Goal: Information Seeking & Learning: Learn about a topic

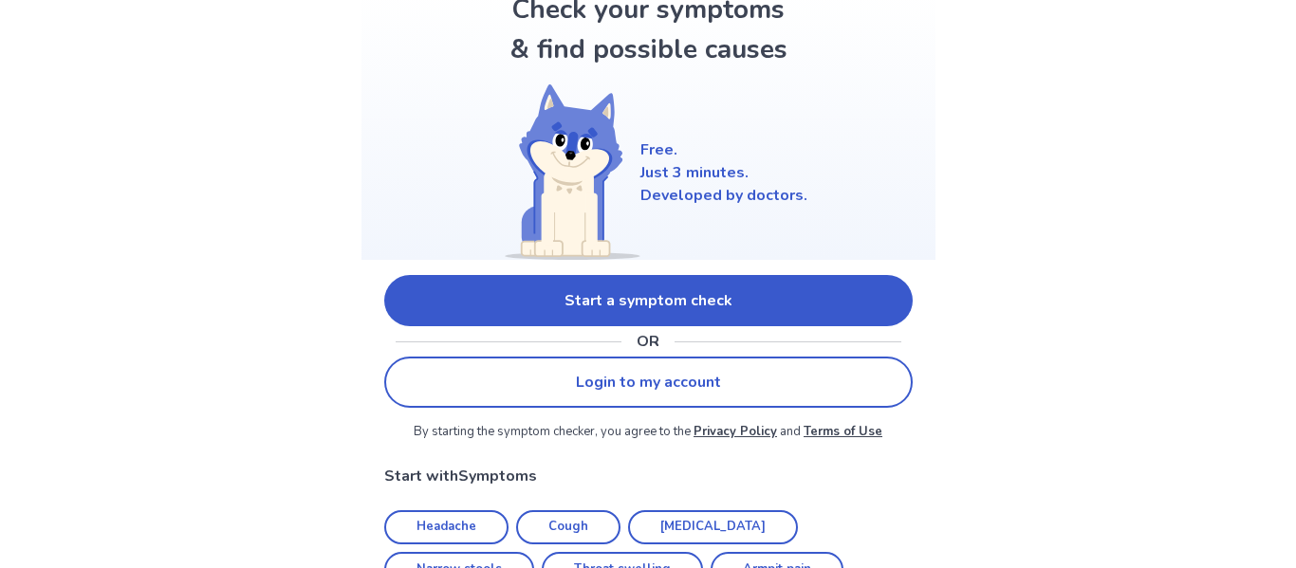
click at [424, 301] on link "Start a symptom check" at bounding box center [648, 300] width 529 height 51
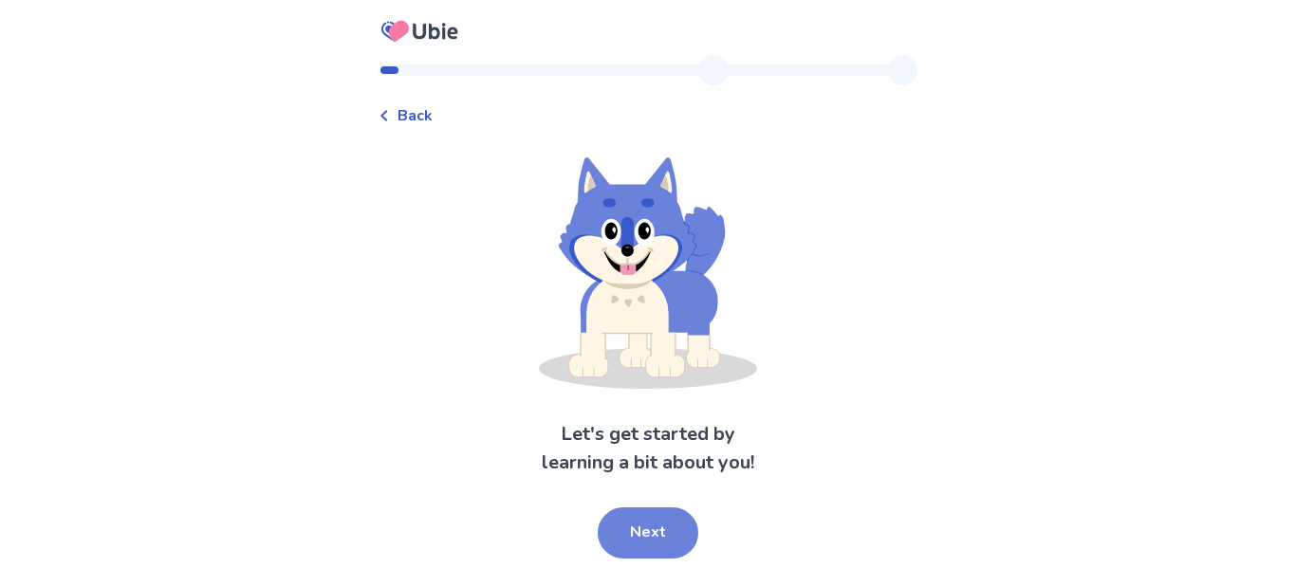
click at [639, 530] on button "Next" at bounding box center [648, 533] width 101 height 51
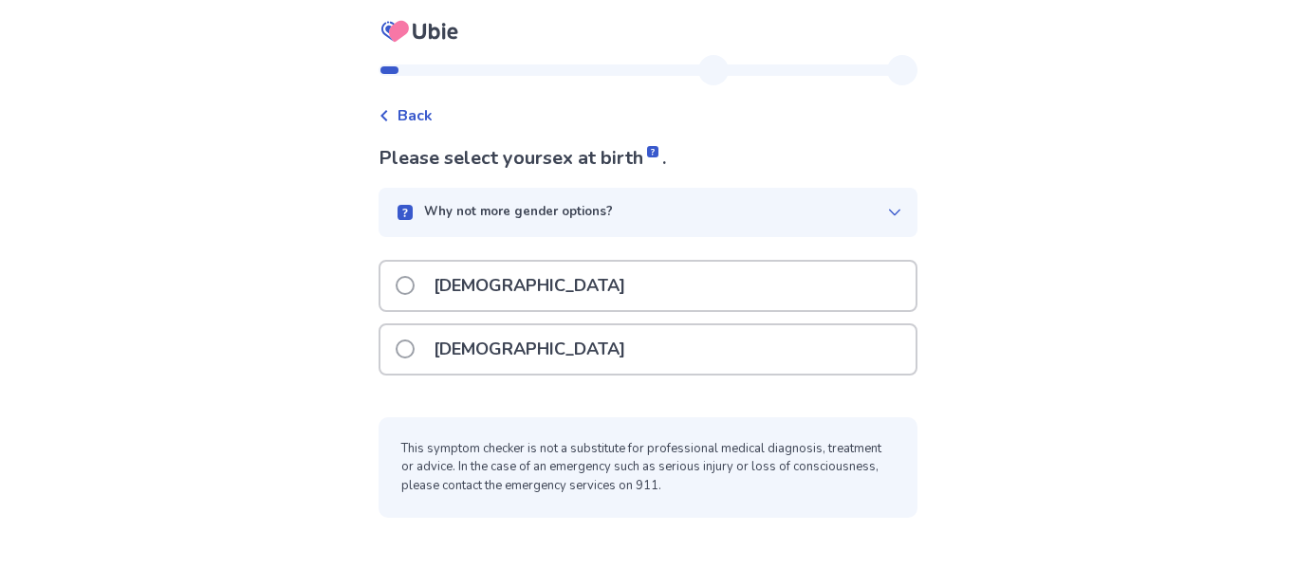
click at [459, 352] on p "[DEMOGRAPHIC_DATA]" at bounding box center [529, 349] width 214 height 48
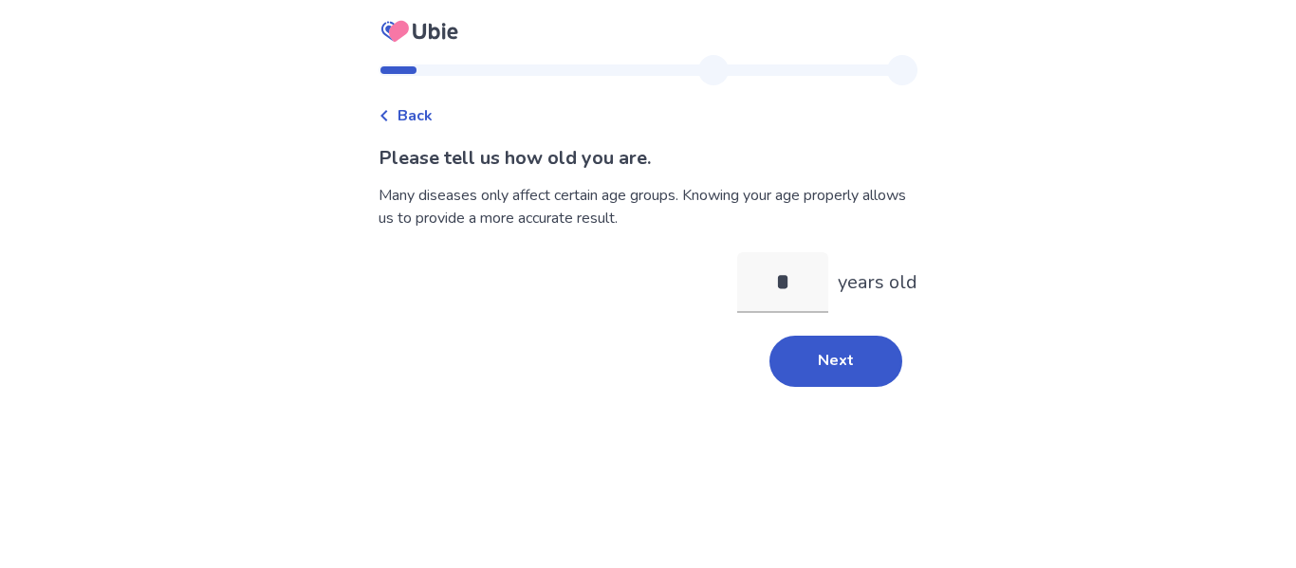
type input "**"
click at [797, 353] on button "Next" at bounding box center [836, 361] width 133 height 51
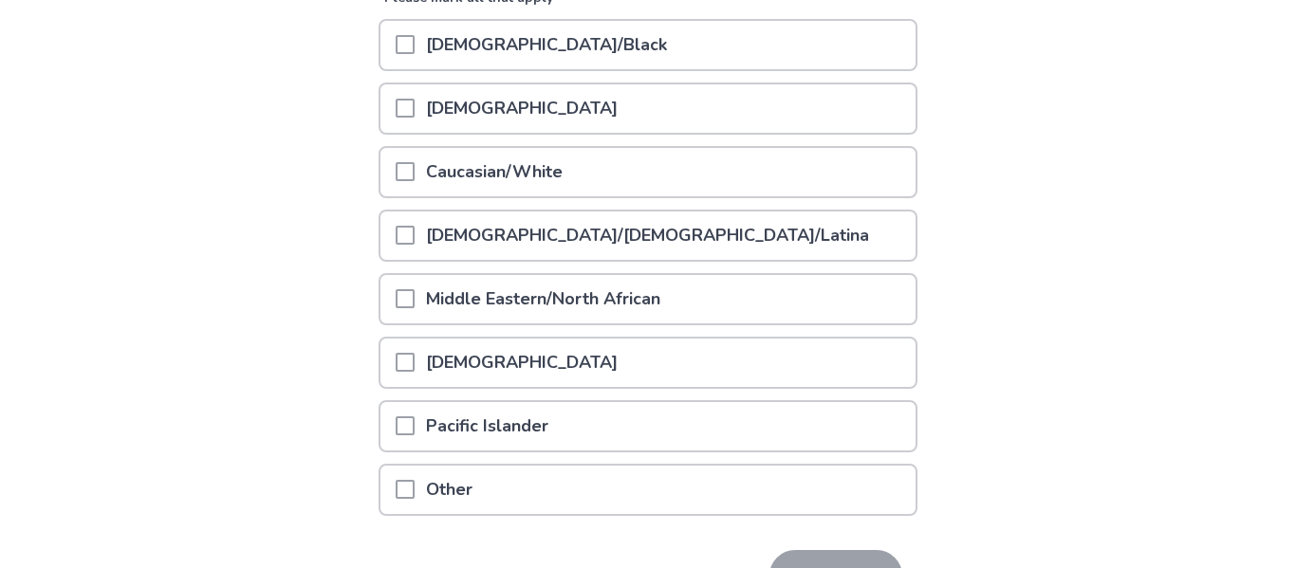
scroll to position [274, 0]
click at [415, 170] on span at bounding box center [405, 169] width 19 height 19
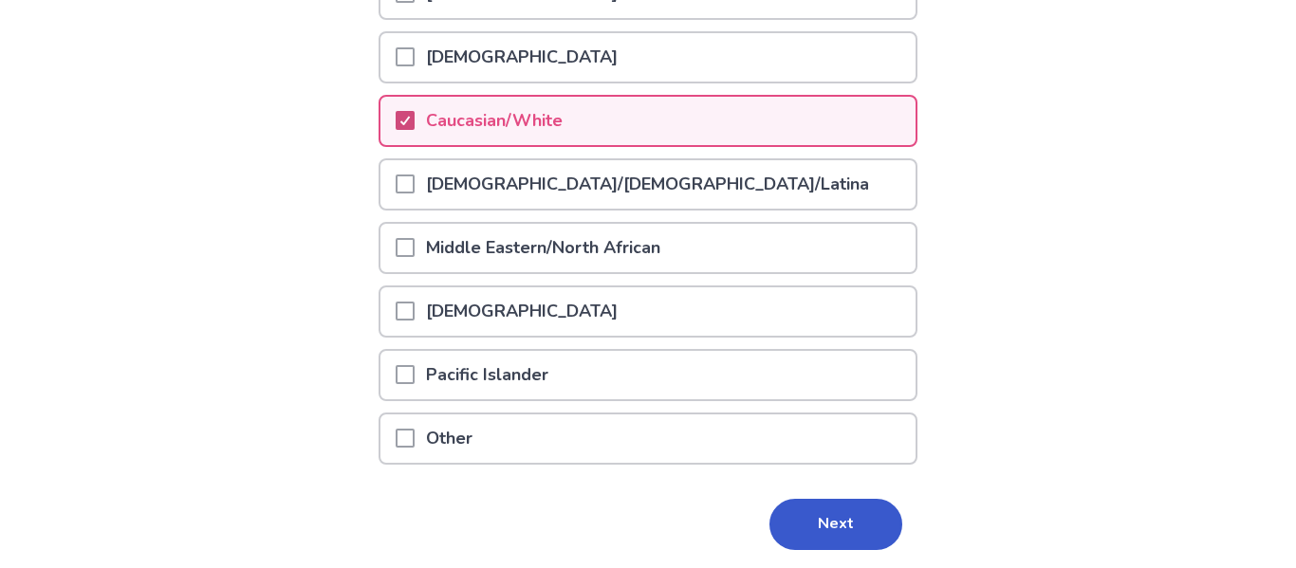
scroll to position [375, 0]
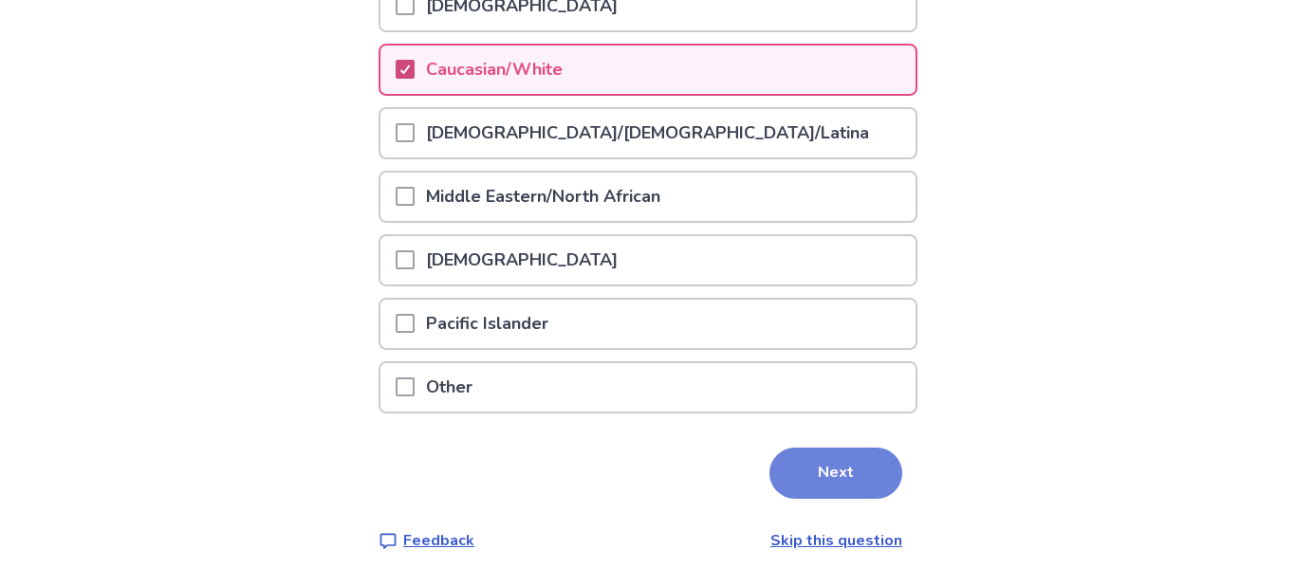
click at [776, 490] on button "Next" at bounding box center [836, 473] width 133 height 51
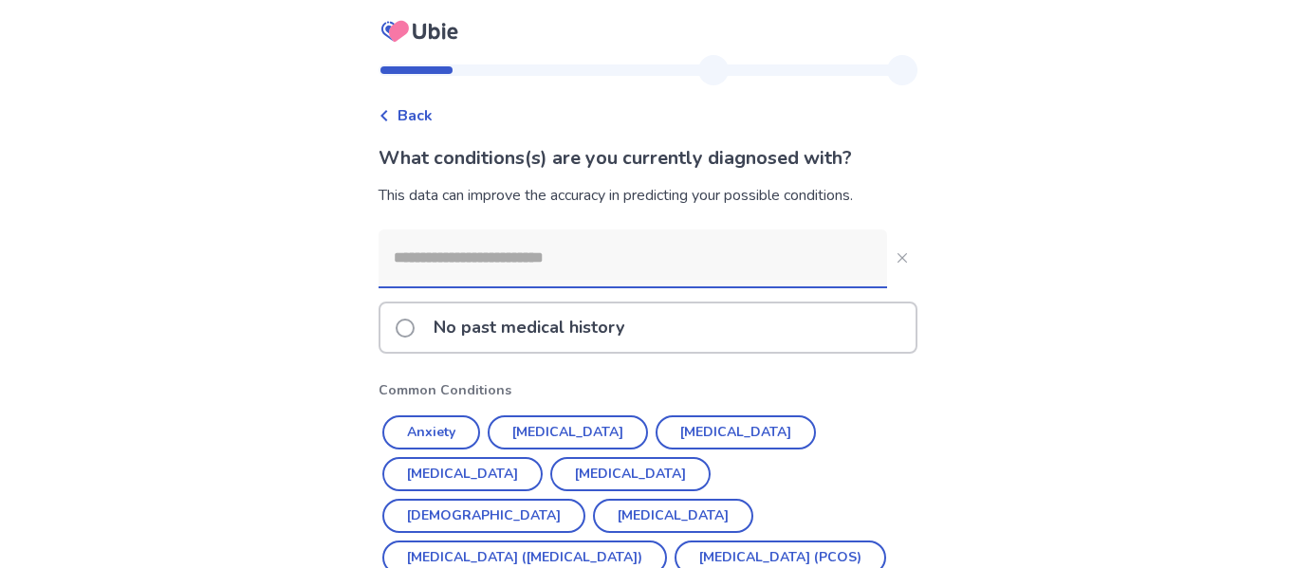
click at [432, 315] on label "No past medical history" at bounding box center [516, 328] width 240 height 48
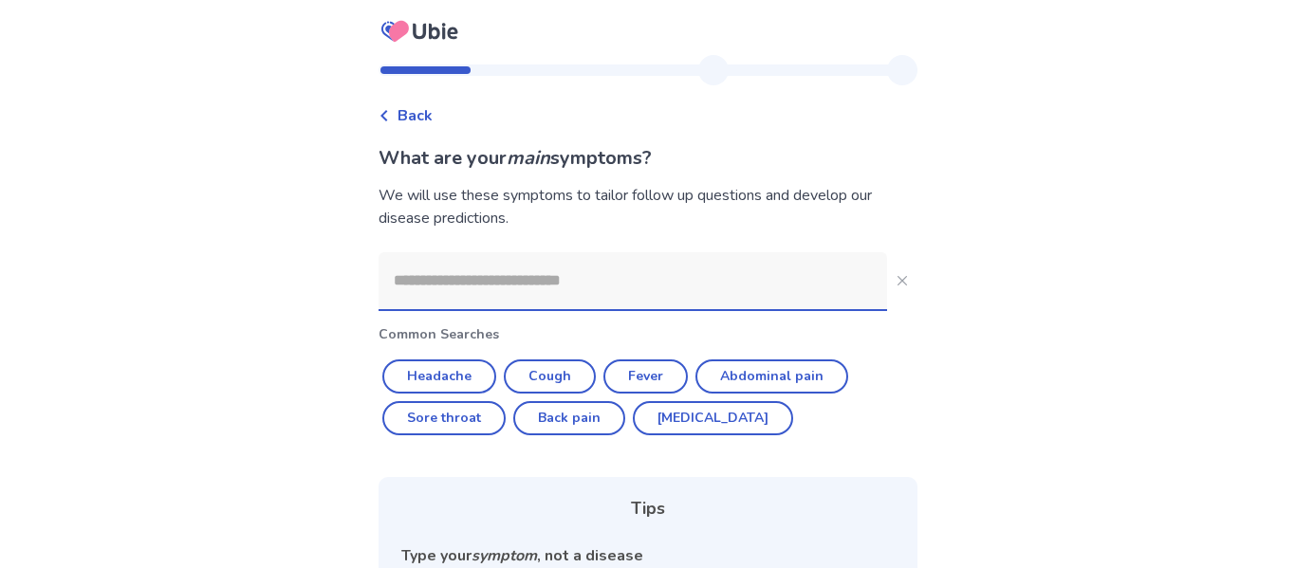
click at [442, 288] on input at bounding box center [633, 280] width 509 height 57
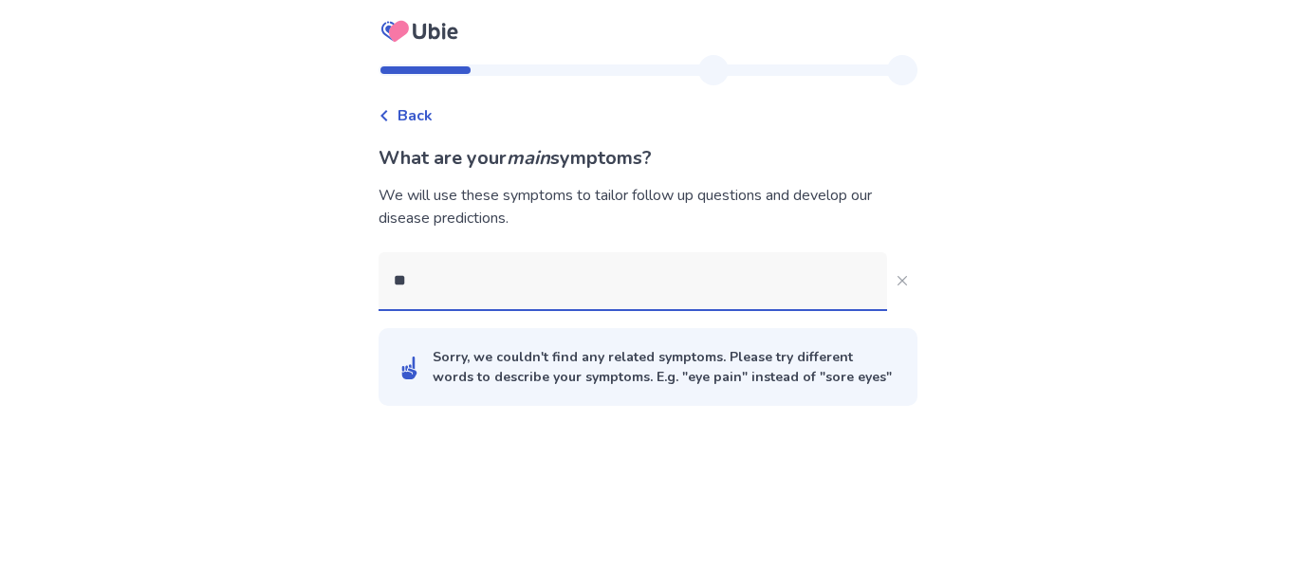
type input "*"
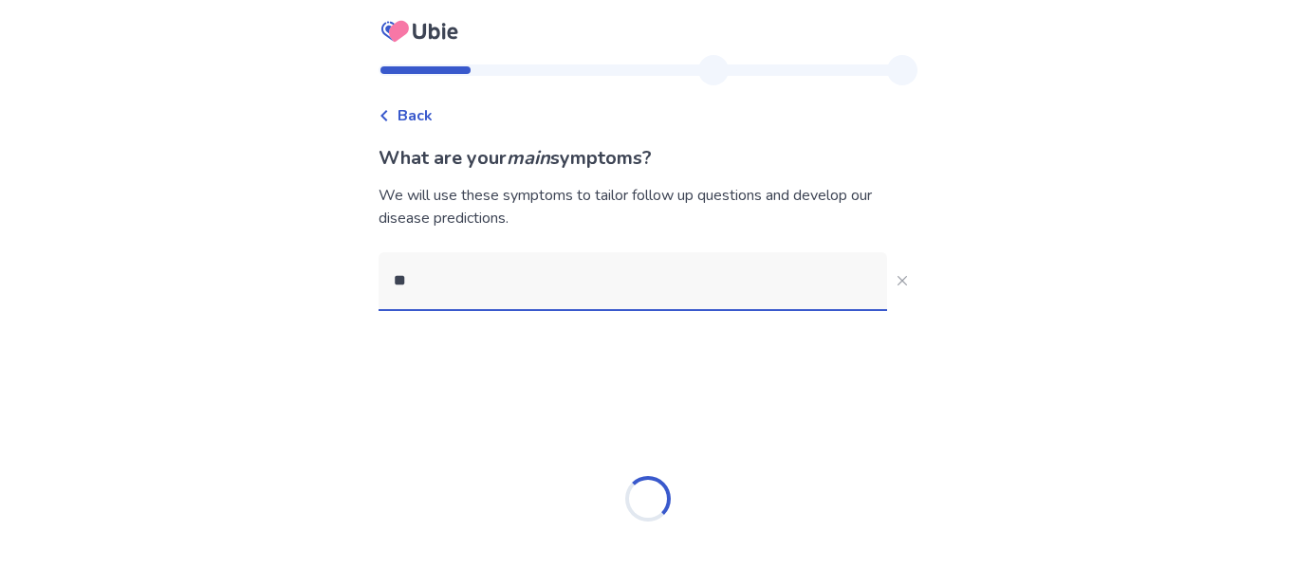
type input "***"
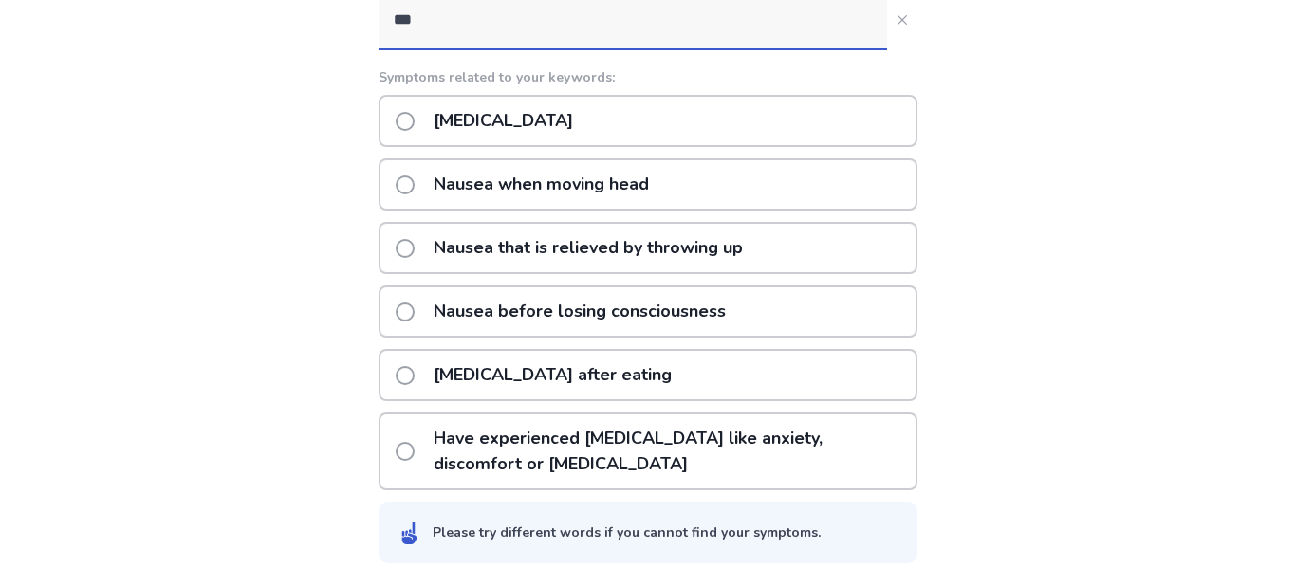
scroll to position [262, 0]
click at [437, 111] on p "[MEDICAL_DATA]" at bounding box center [503, 120] width 162 height 48
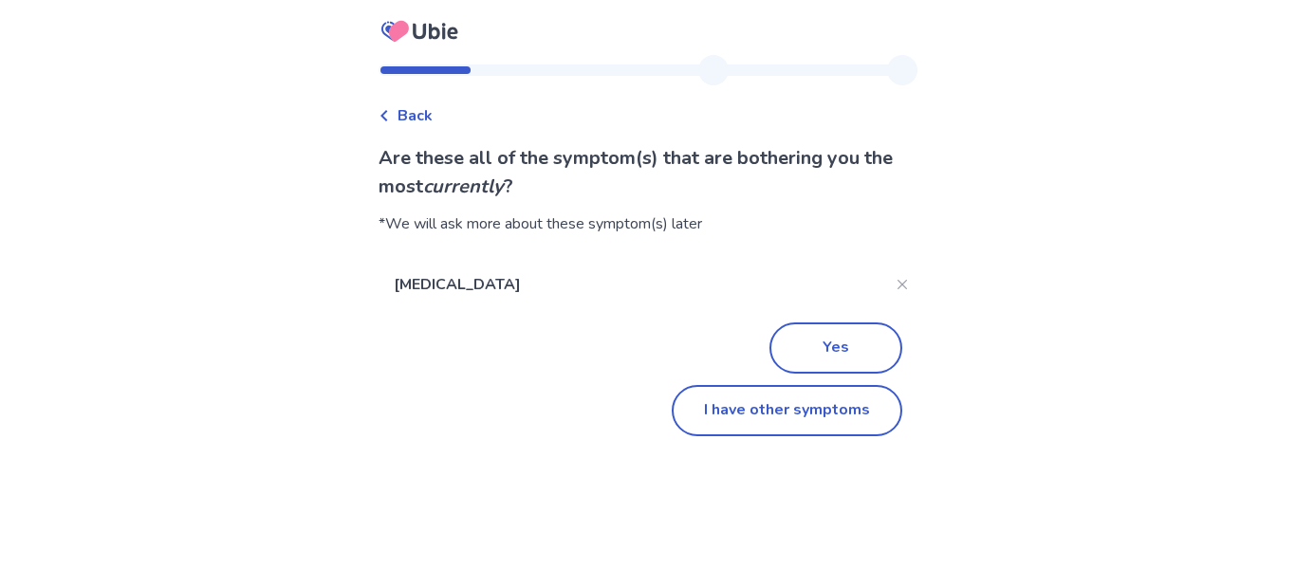
click at [390, 116] on icon at bounding box center [384, 115] width 11 height 11
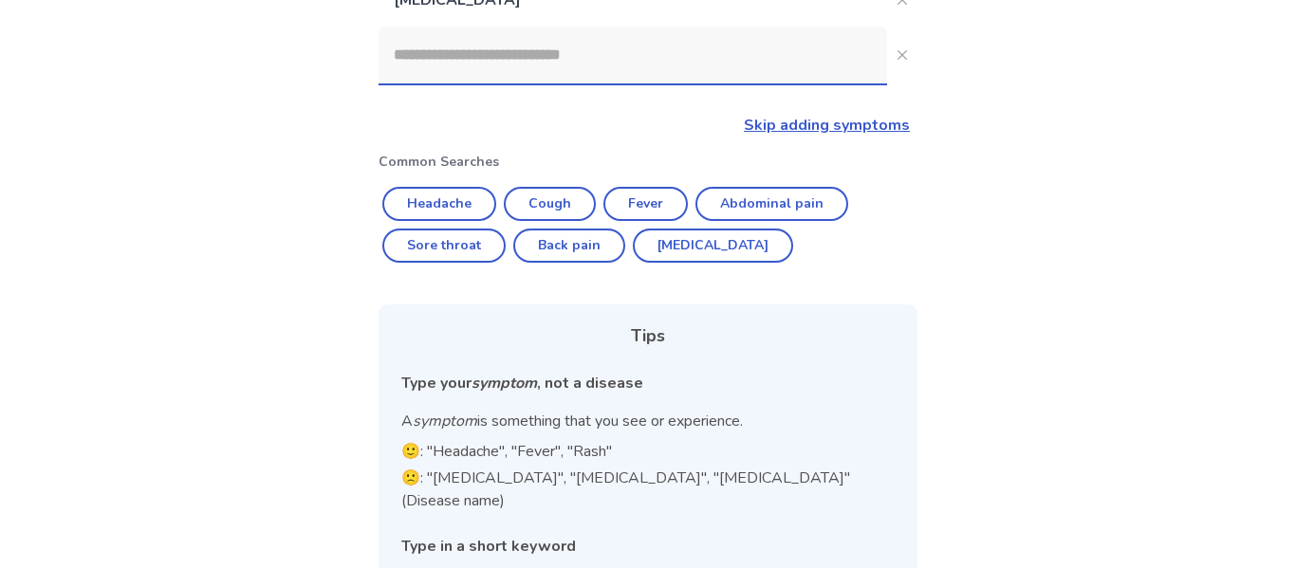
scroll to position [212, 0]
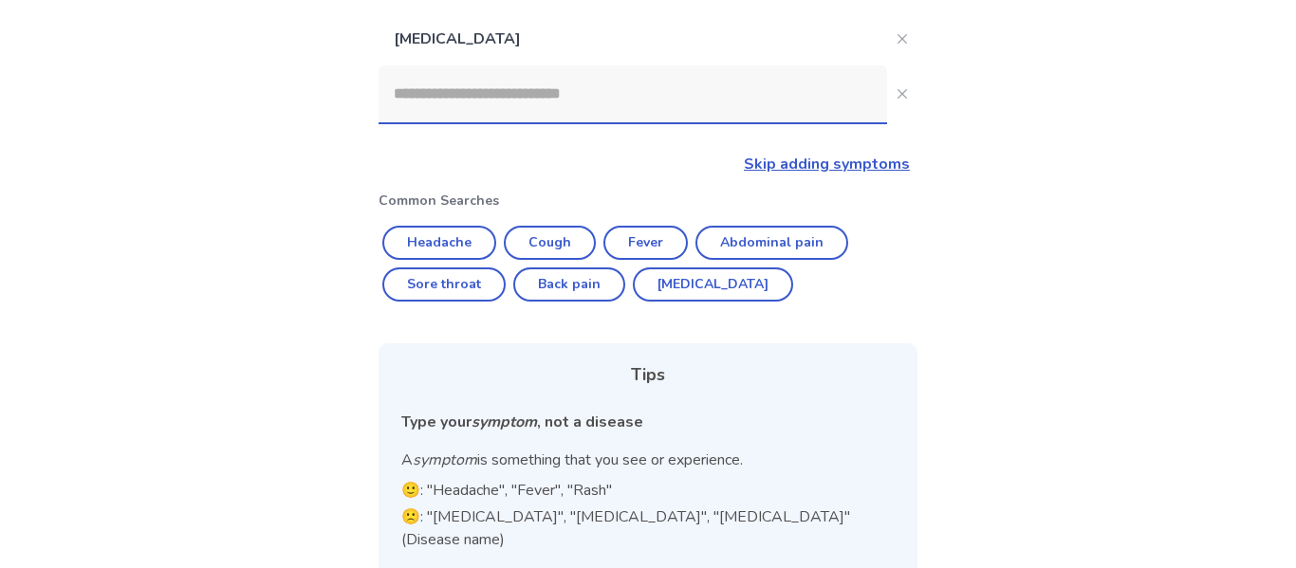
click at [430, 92] on input at bounding box center [633, 93] width 509 height 57
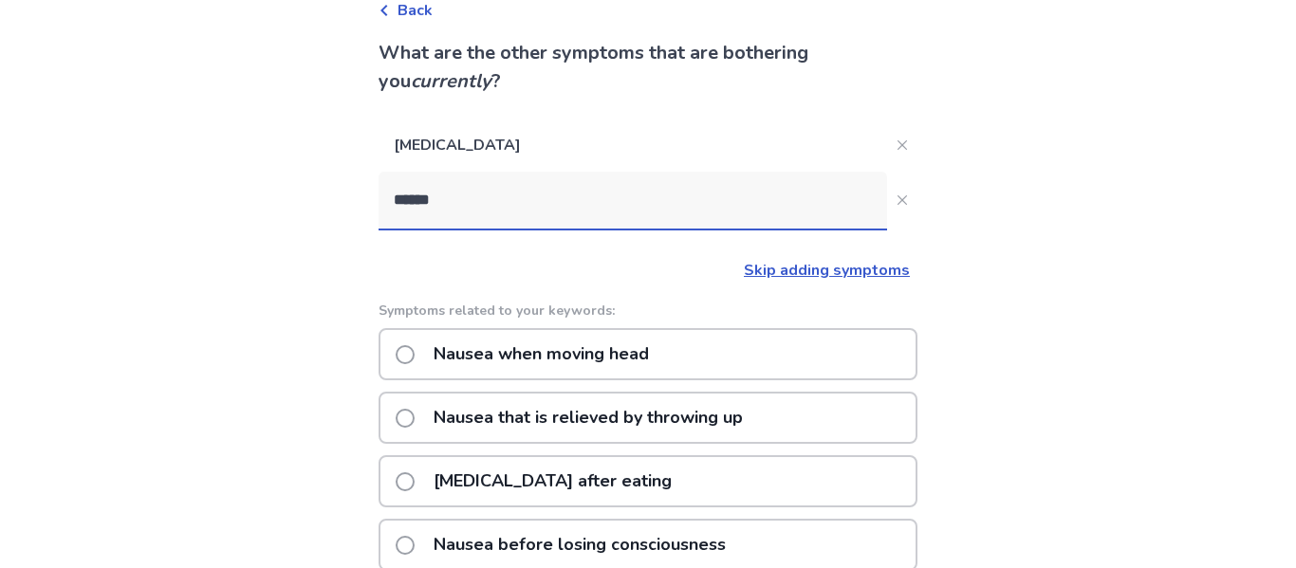
scroll to position [104, 0]
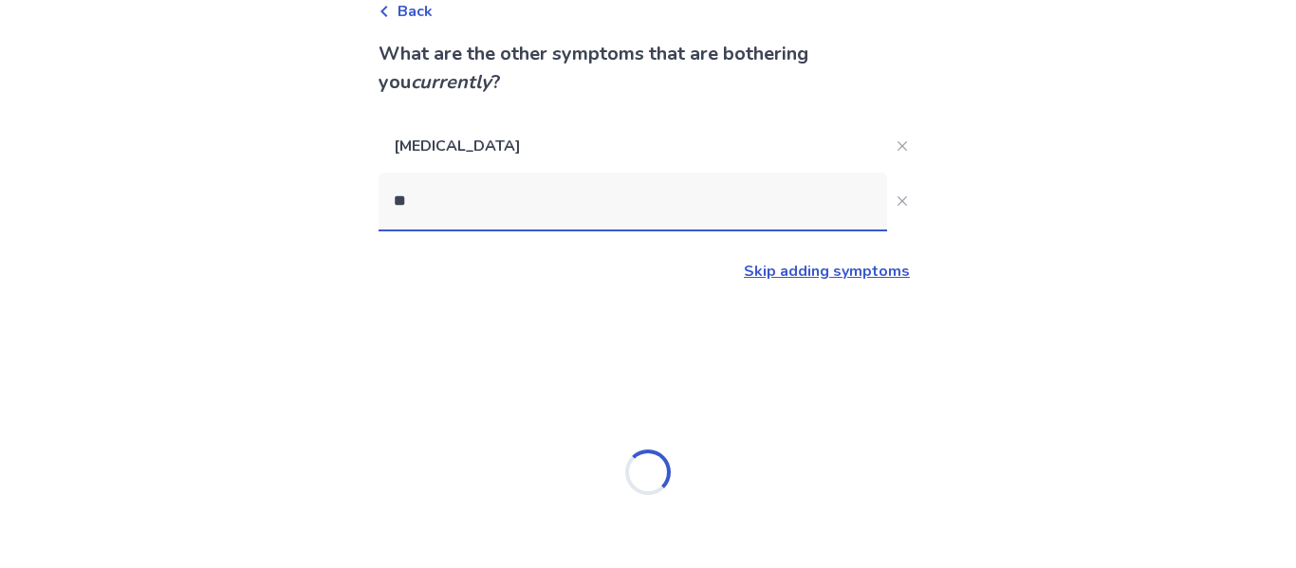
type input "*"
type input "******"
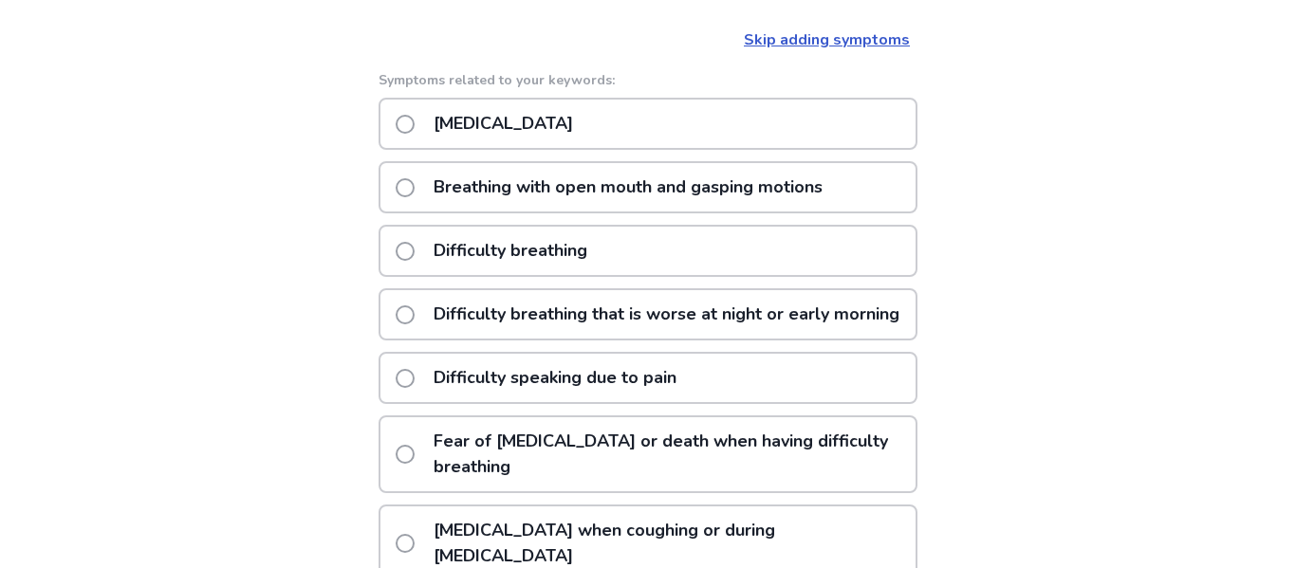
scroll to position [337, 0]
click at [448, 231] on p "Difficulty breathing" at bounding box center [510, 250] width 177 height 48
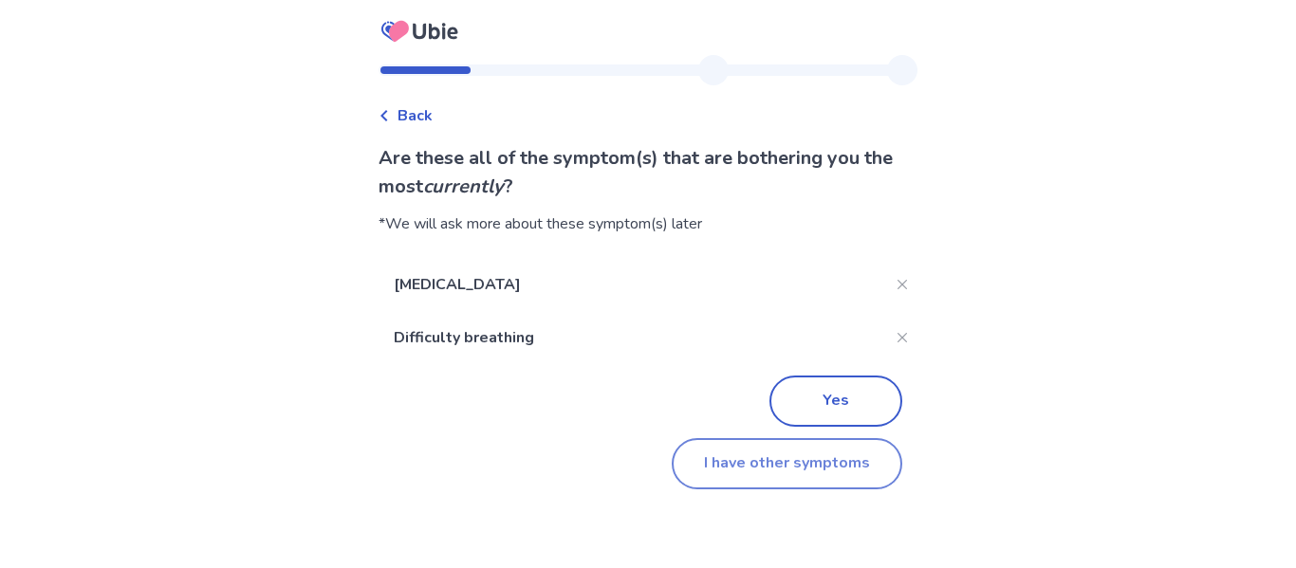
click at [702, 458] on button "I have other symptoms" at bounding box center [787, 463] width 231 height 51
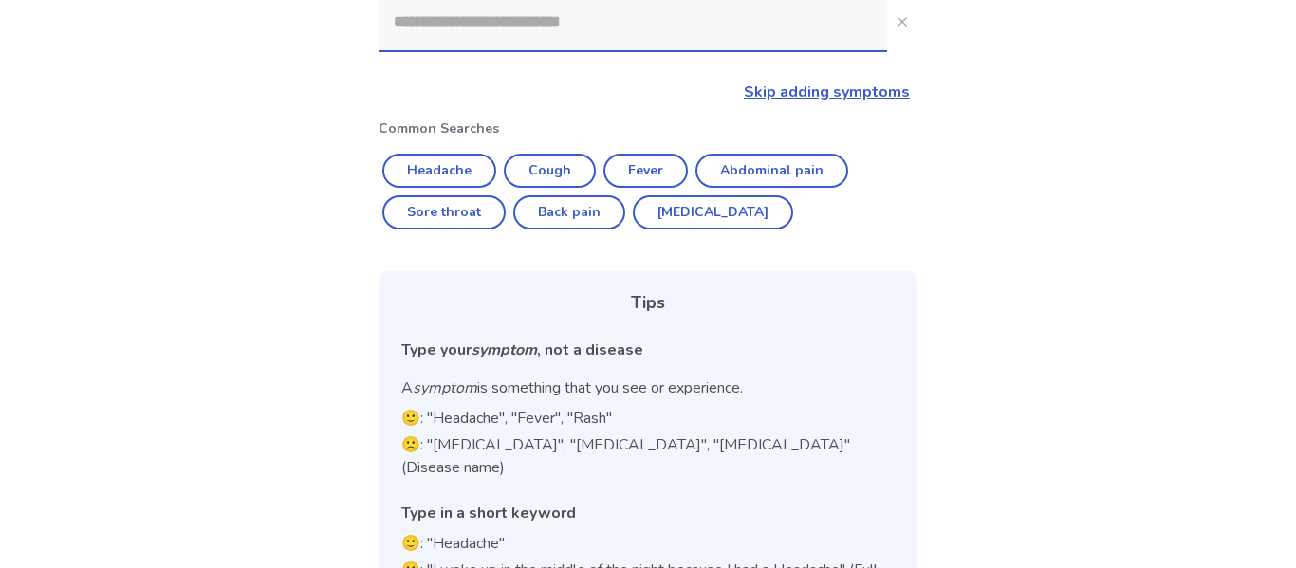
click at [604, 30] on input at bounding box center [633, 21] width 509 height 57
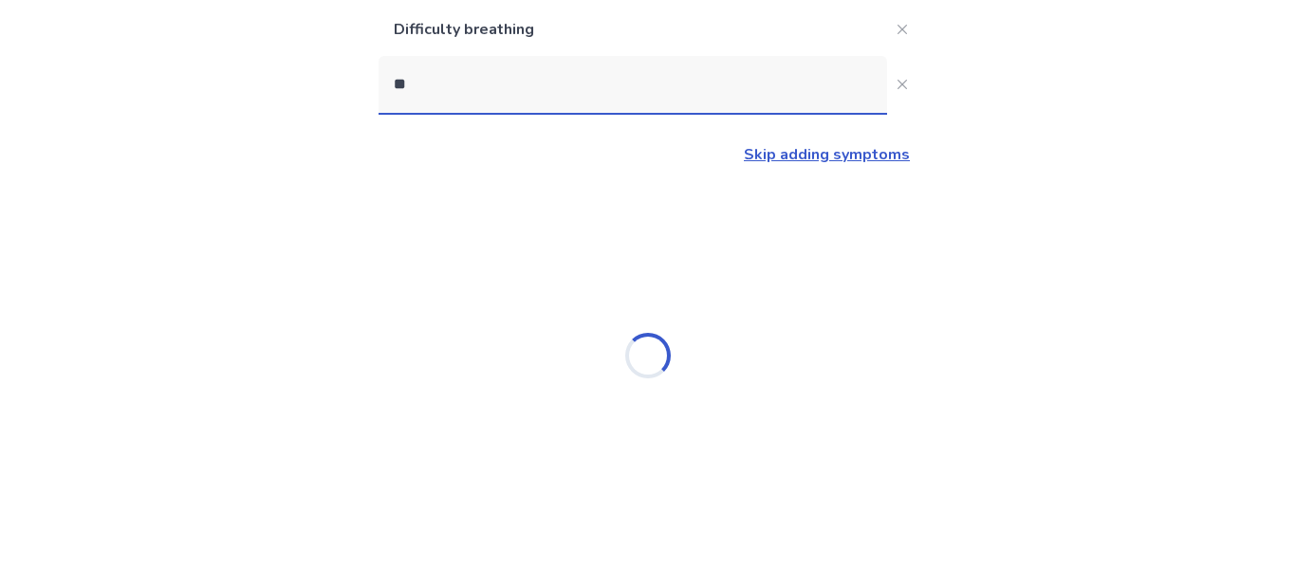
type input "***"
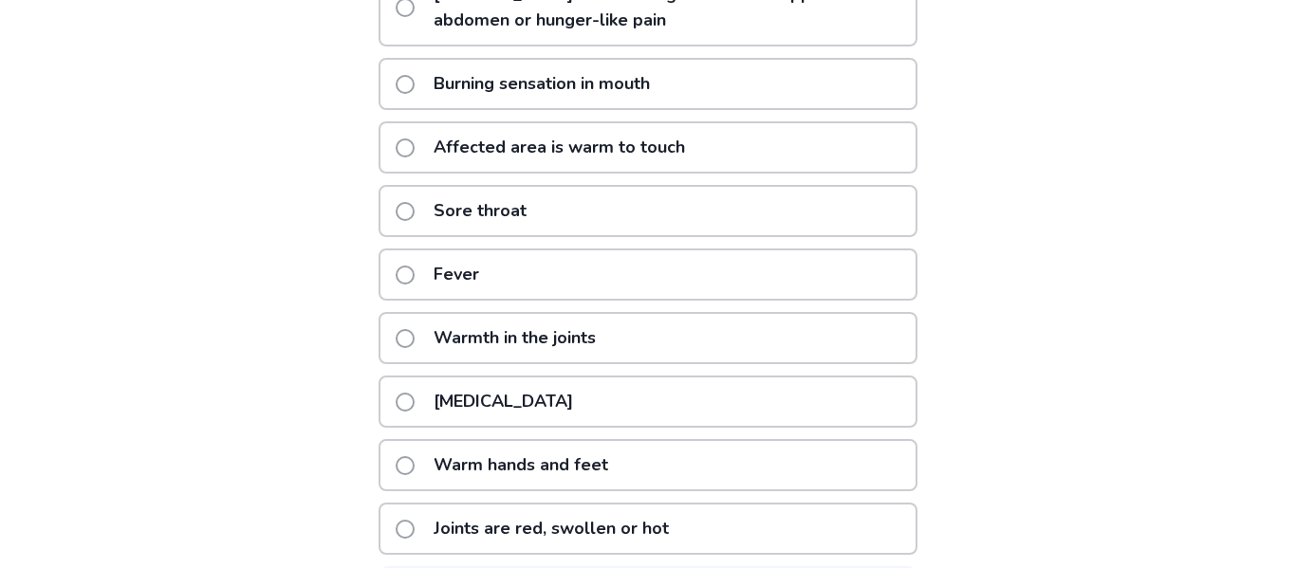
scroll to position [583, 0]
click at [453, 286] on p "Fever" at bounding box center [456, 274] width 68 height 48
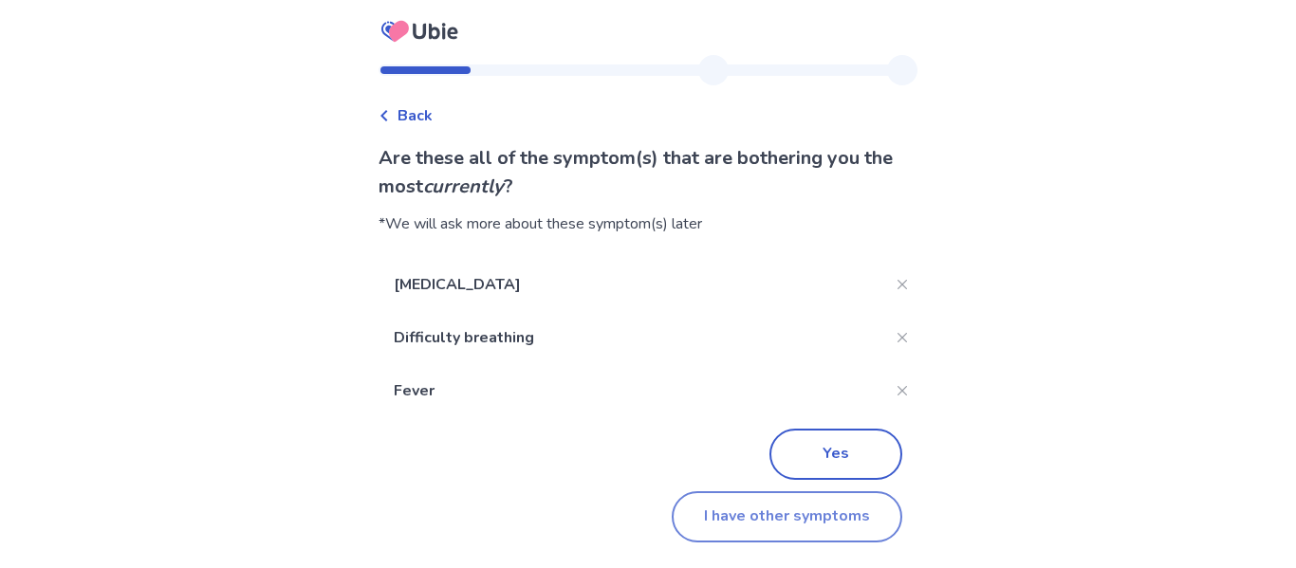
click at [740, 508] on button "I have other symptoms" at bounding box center [787, 517] width 231 height 51
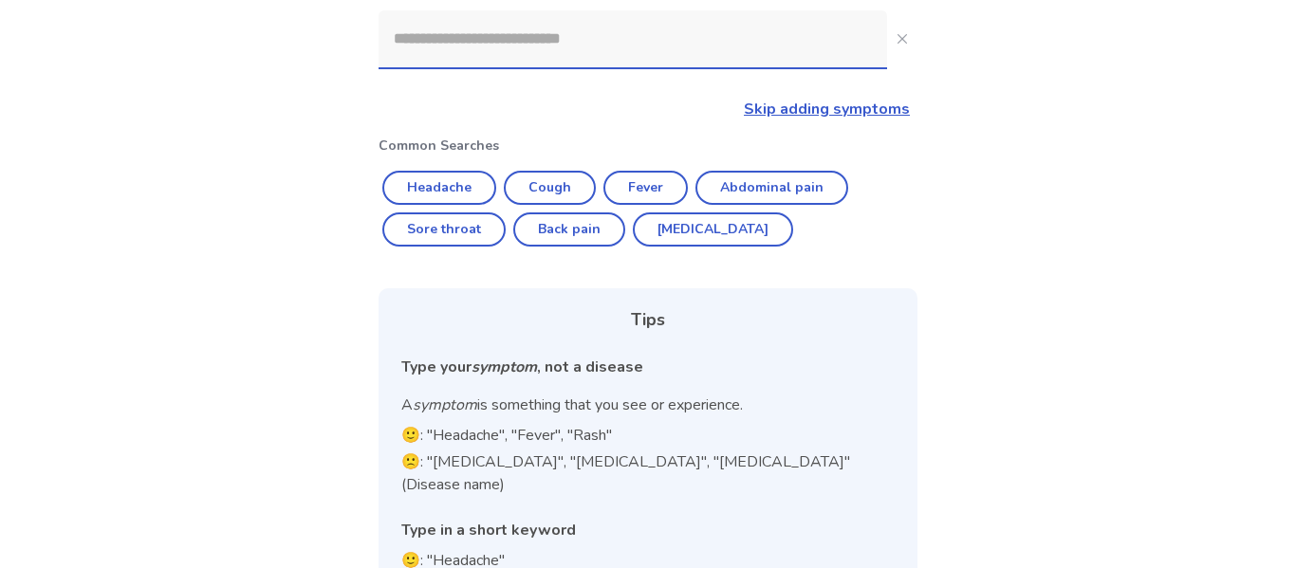
scroll to position [277, 0]
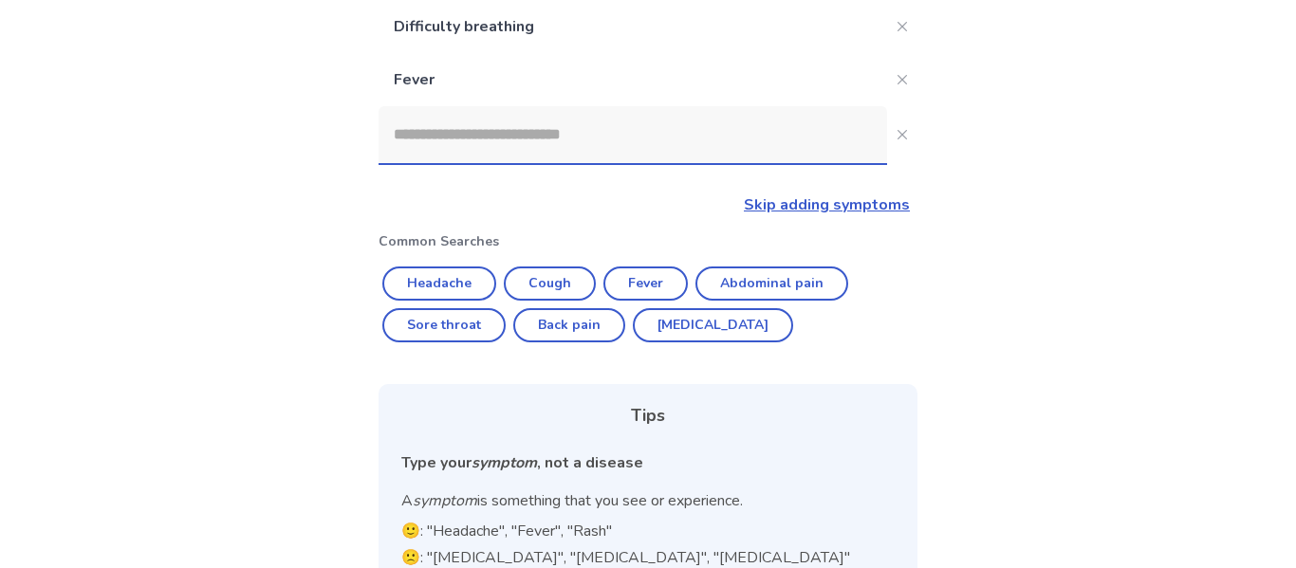
click at [440, 137] on input at bounding box center [633, 134] width 509 height 57
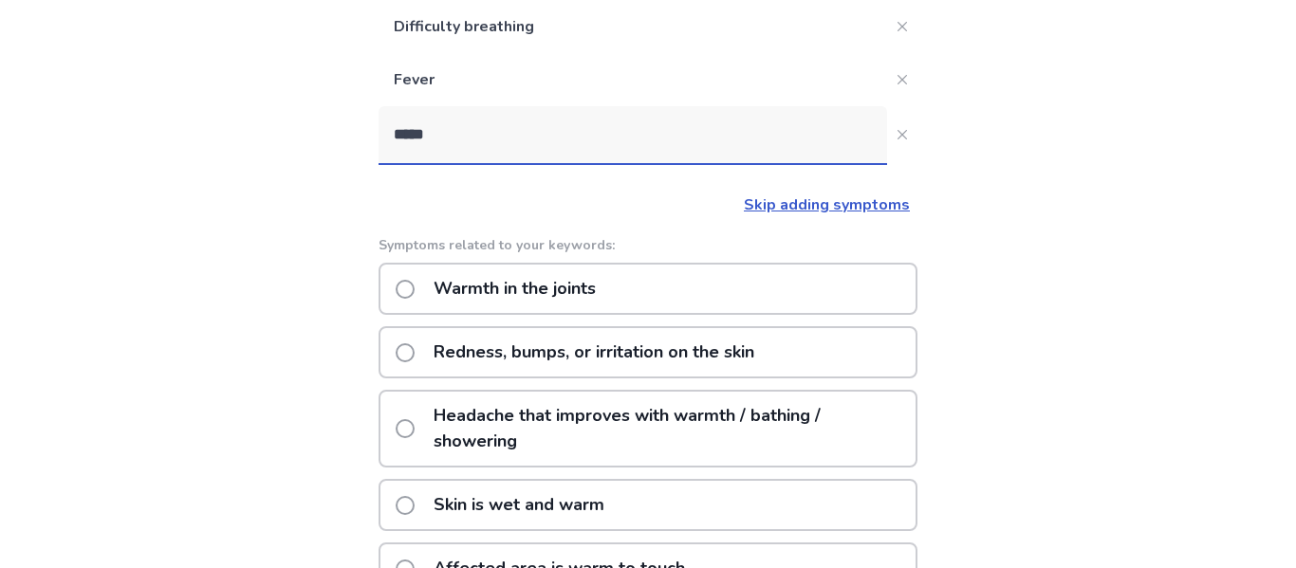
type input "****"
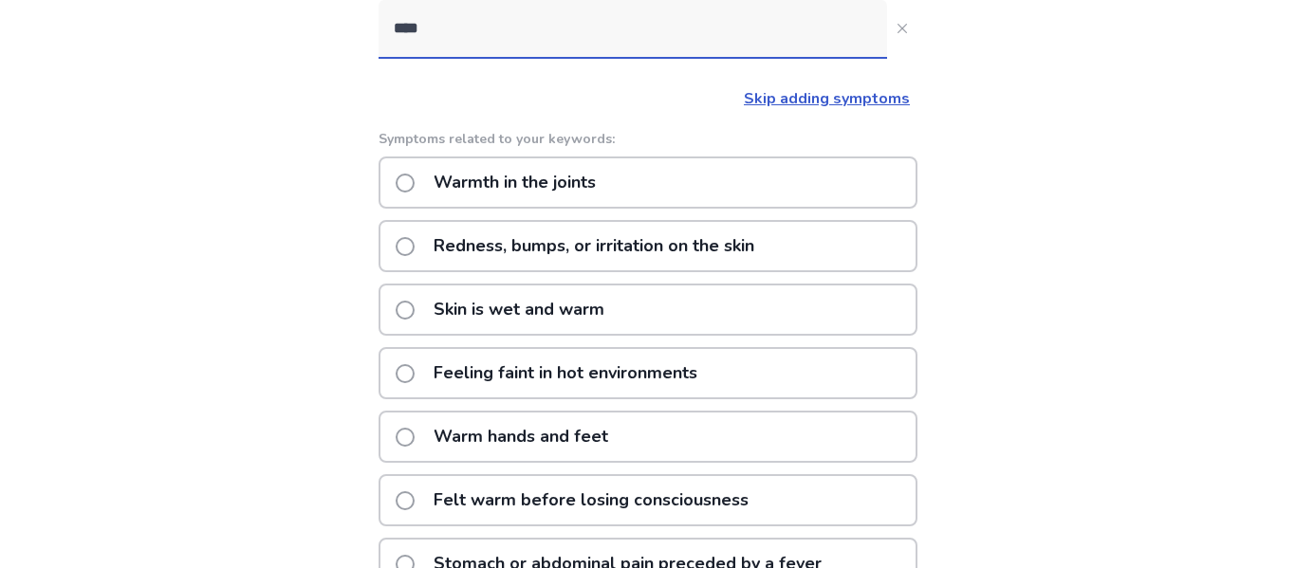
scroll to position [387, 0]
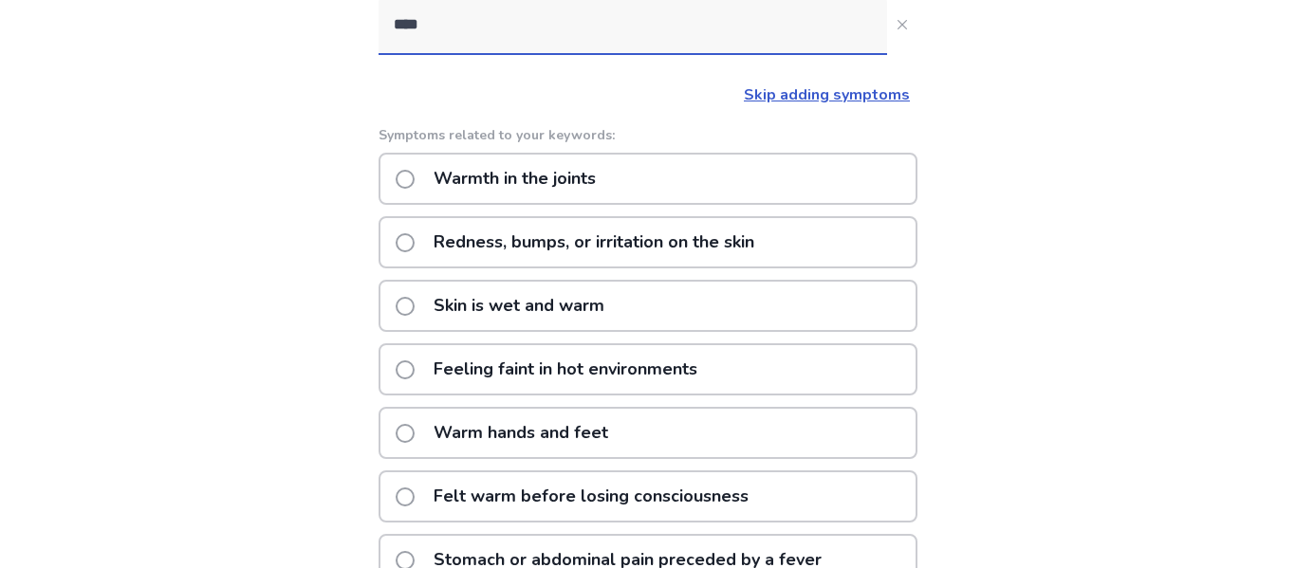
click at [521, 414] on p "Warm hands and feet" at bounding box center [520, 433] width 197 height 48
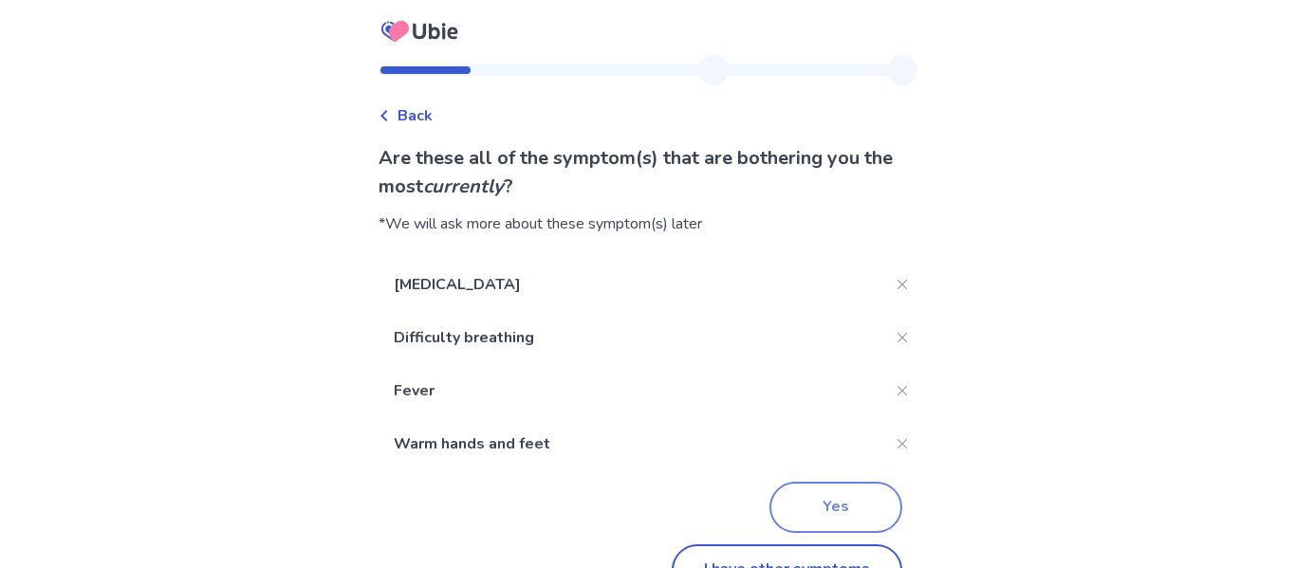
click at [846, 511] on button "Yes" at bounding box center [836, 507] width 133 height 51
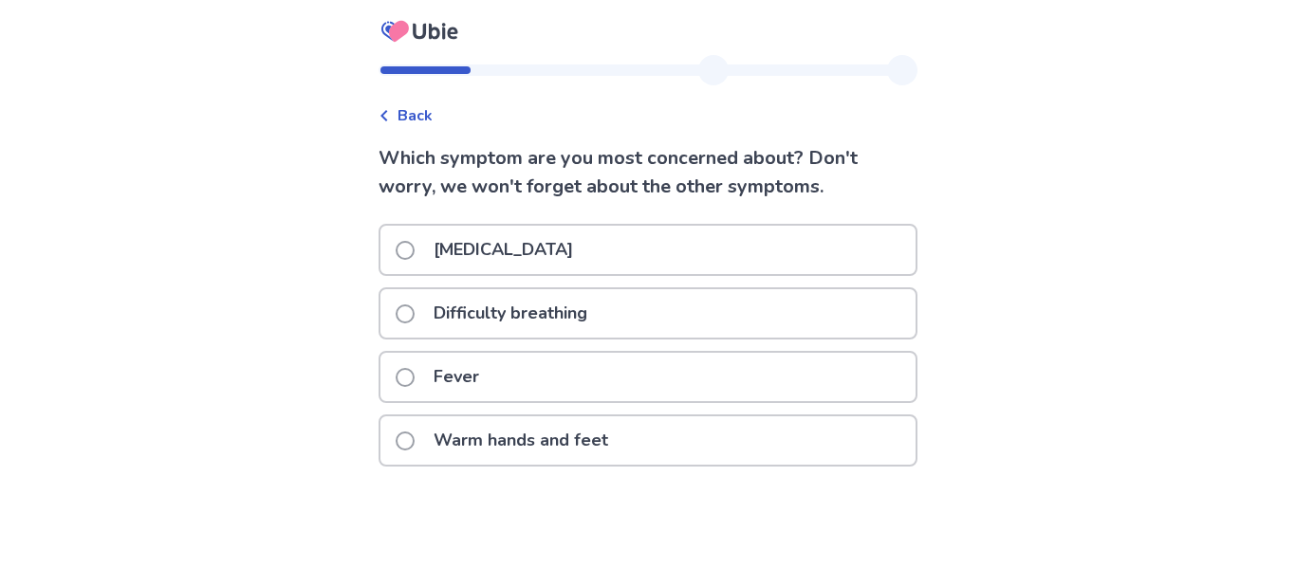
click at [639, 384] on div "Fever" at bounding box center [648, 377] width 535 height 48
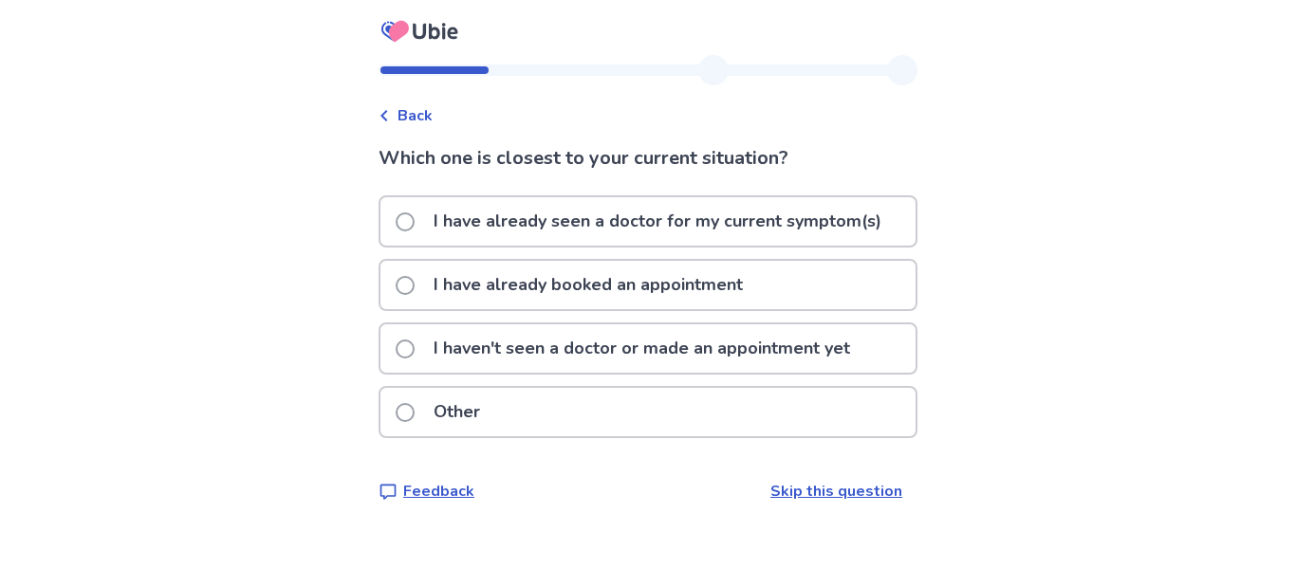
click at [822, 351] on p "I haven't seen a doctor or made an appointment yet" at bounding box center [641, 349] width 439 height 48
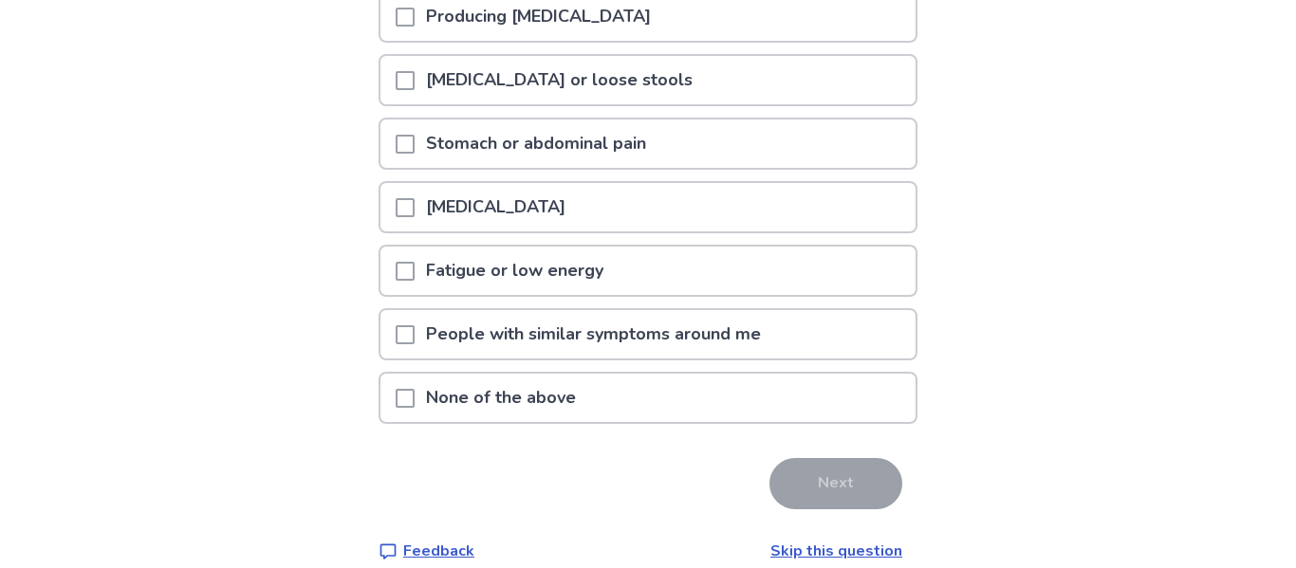
scroll to position [557, 0]
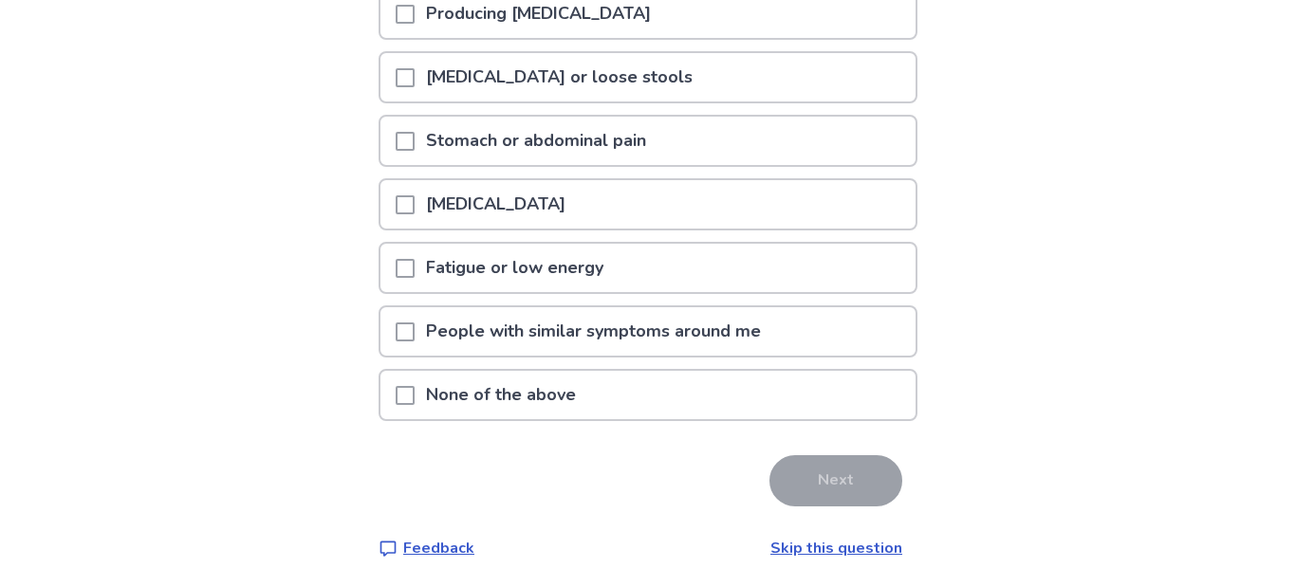
click at [697, 268] on div "Fatigue or low energy" at bounding box center [648, 268] width 535 height 48
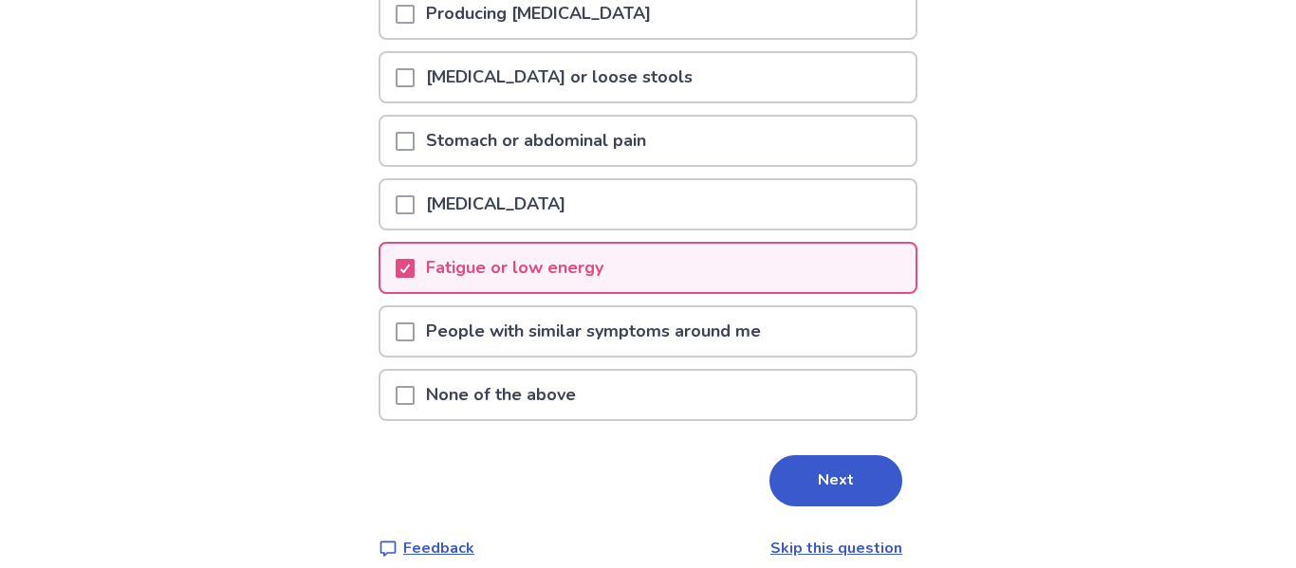
click at [691, 137] on div "Stomach or abdominal pain" at bounding box center [648, 141] width 535 height 48
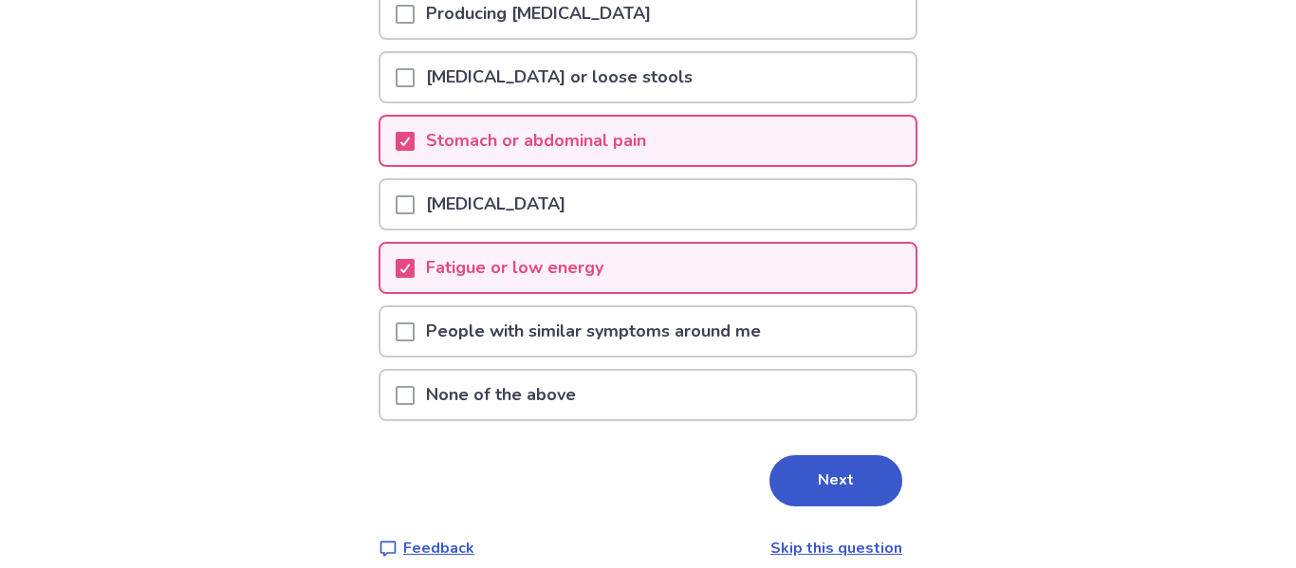
click at [679, 139] on div "Stomach or abdominal pain" at bounding box center [648, 141] width 535 height 48
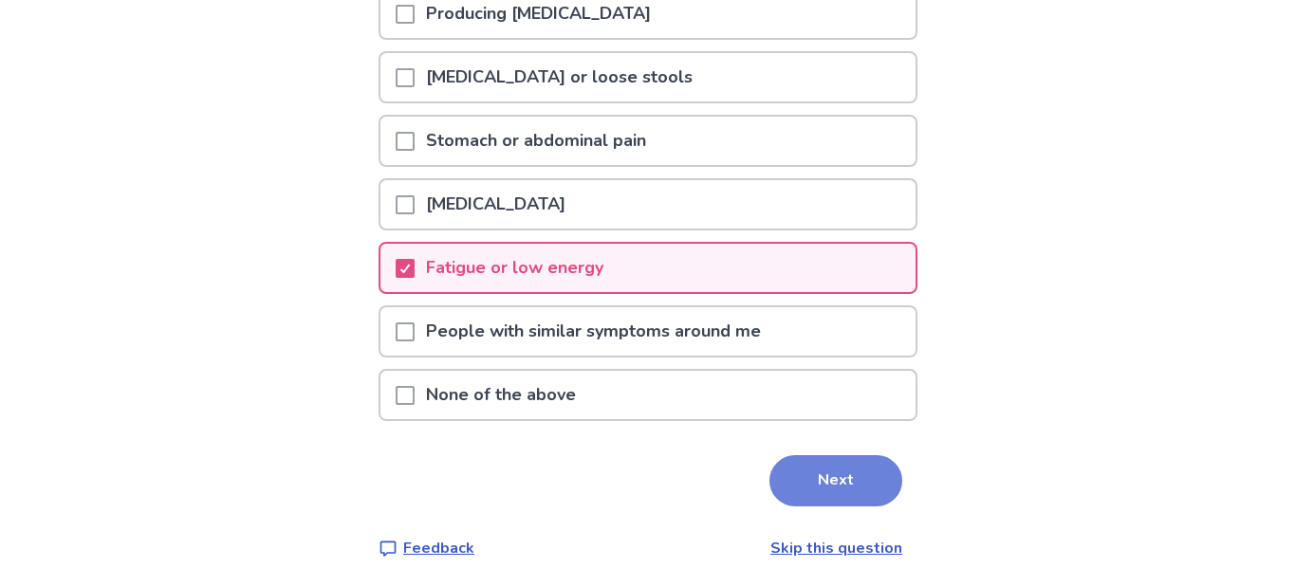
click at [827, 477] on button "Next" at bounding box center [836, 481] width 133 height 51
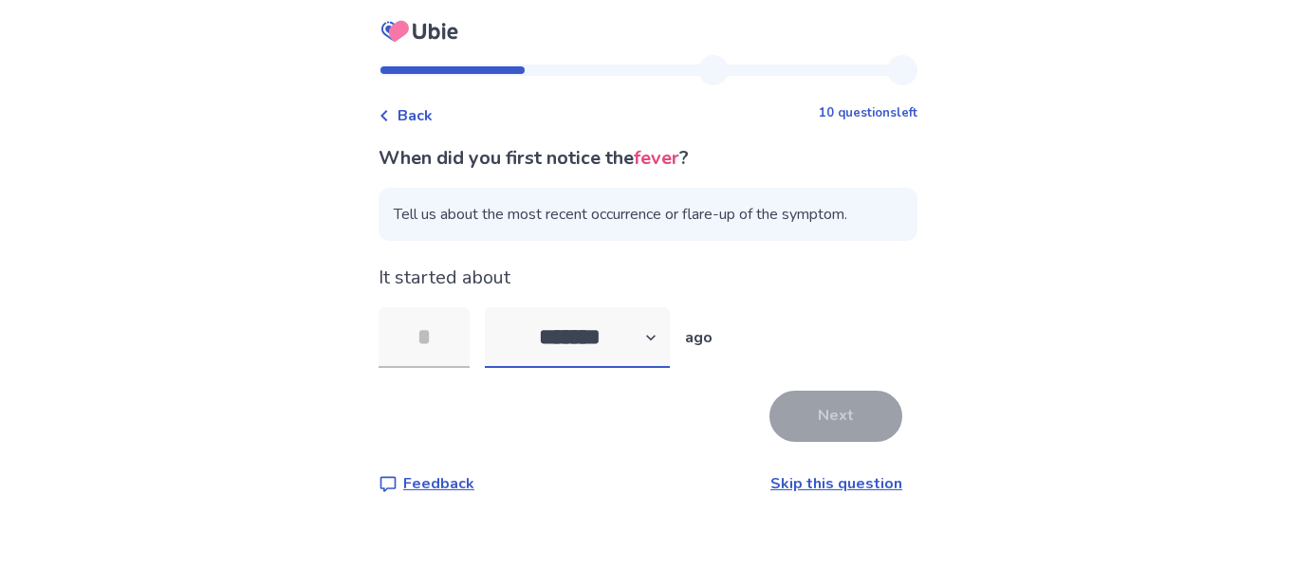
click at [605, 345] on select "******* ****** ******* ******** *******" at bounding box center [577, 337] width 185 height 61
select select "*"
click at [496, 307] on select "******* ****** ******* ******** *******" at bounding box center [577, 337] width 185 height 61
click at [431, 338] on input "tel" at bounding box center [424, 337] width 91 height 61
type input "*"
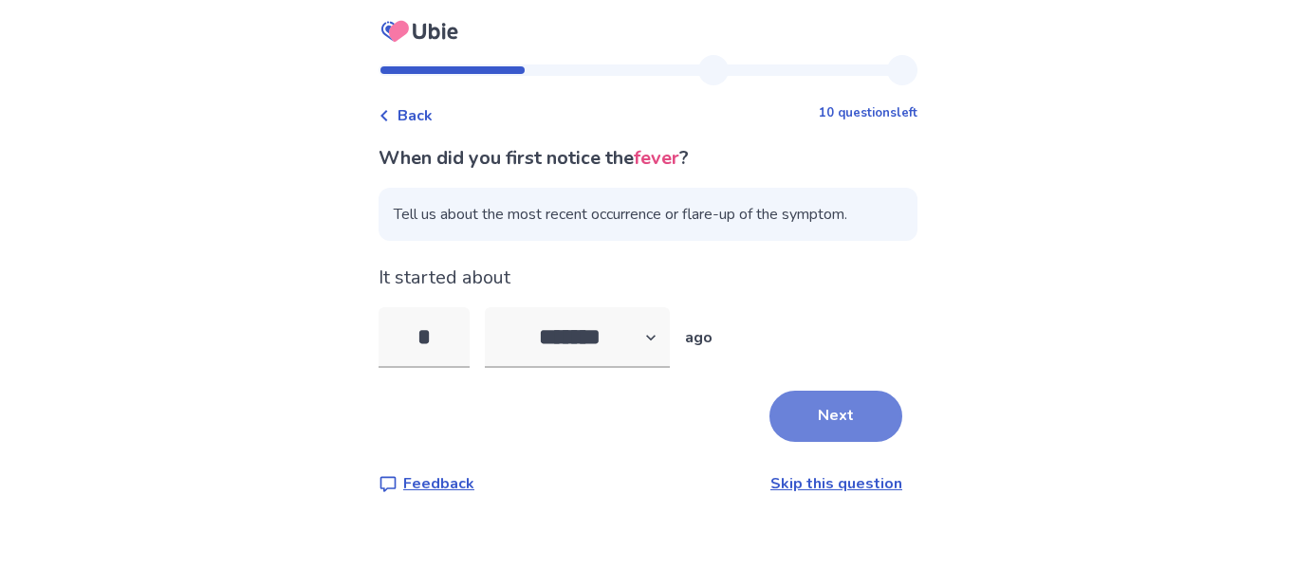
click at [812, 426] on button "Next" at bounding box center [836, 416] width 133 height 51
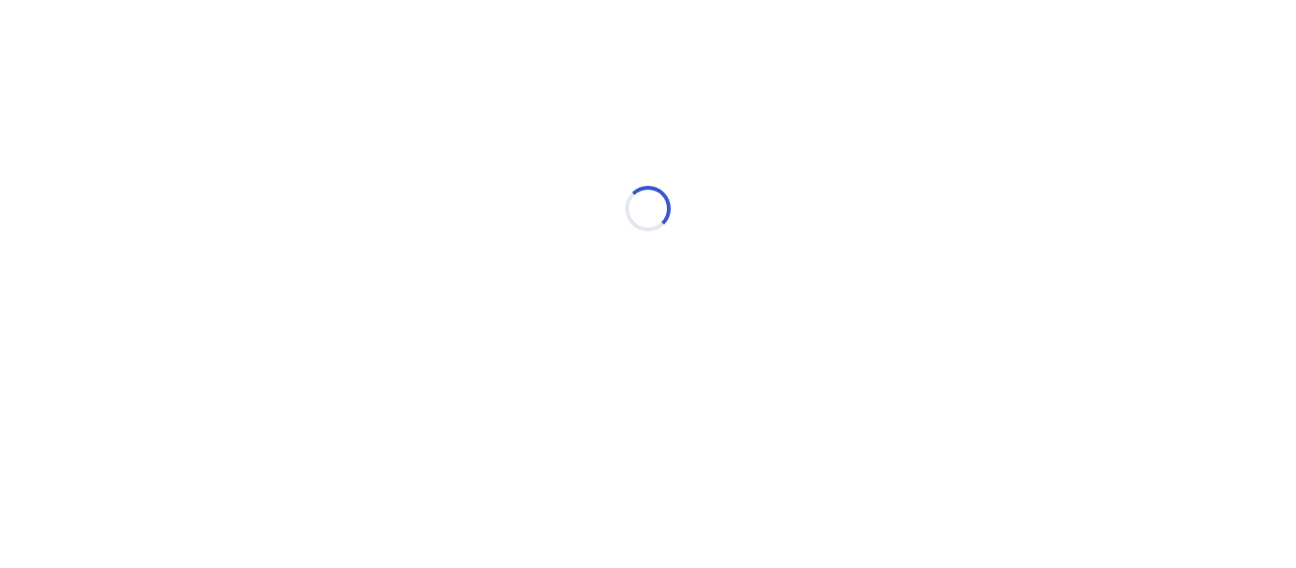
select select "*"
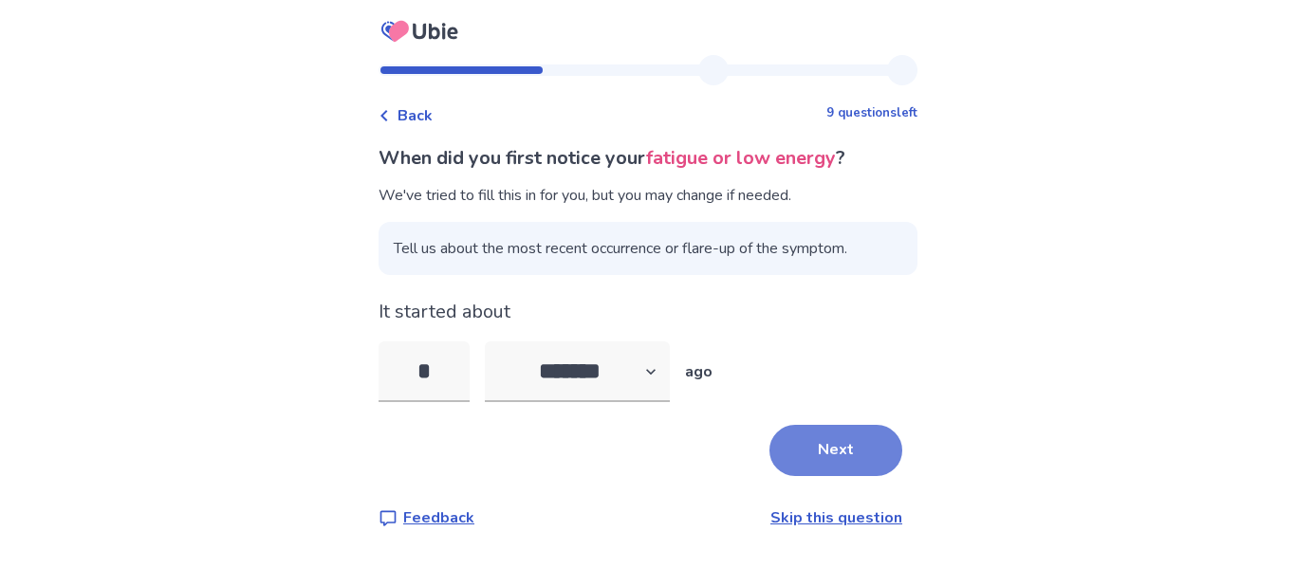
click at [845, 456] on button "Next" at bounding box center [836, 450] width 133 height 51
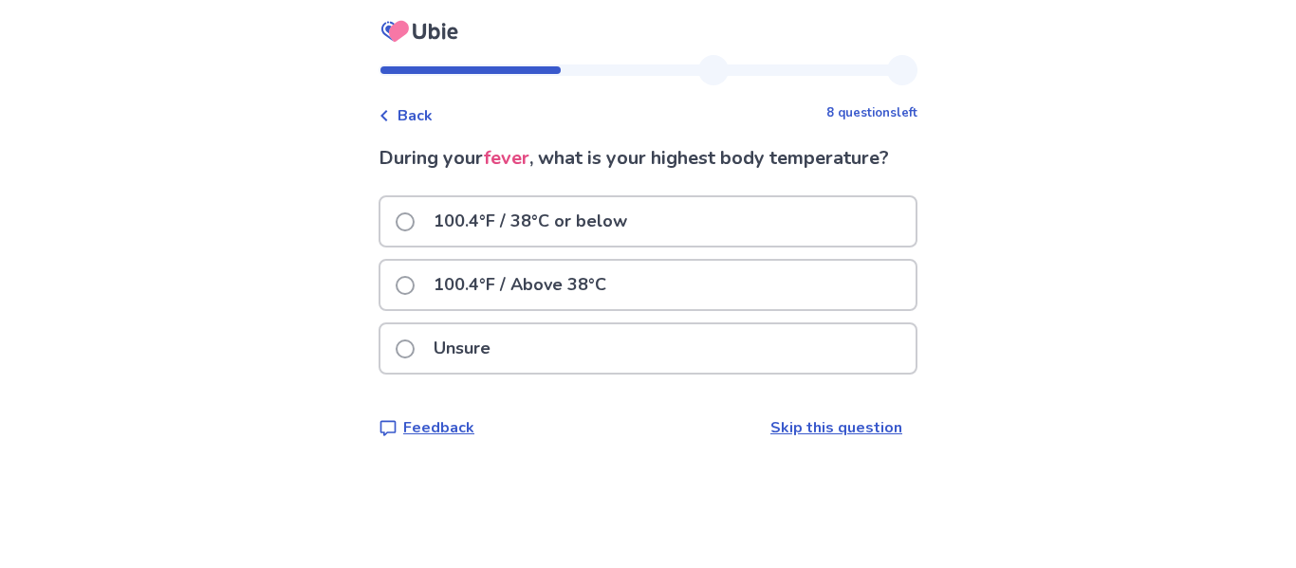
click at [758, 338] on div "Unsure" at bounding box center [648, 349] width 535 height 48
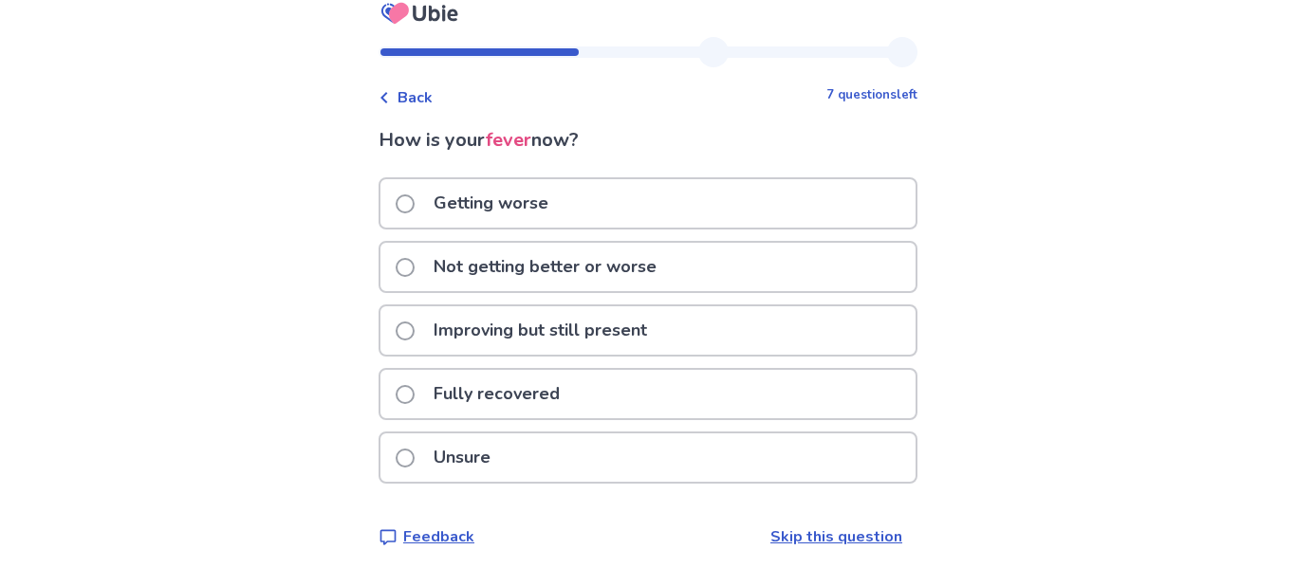
scroll to position [28, 0]
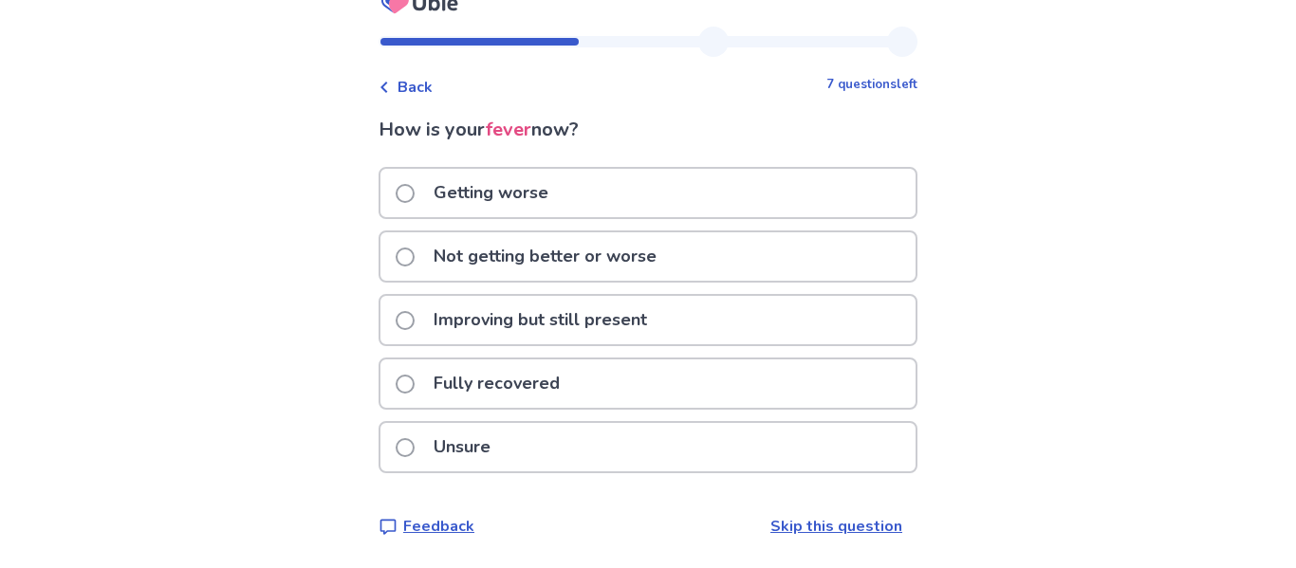
click at [738, 448] on div "Unsure" at bounding box center [648, 447] width 535 height 48
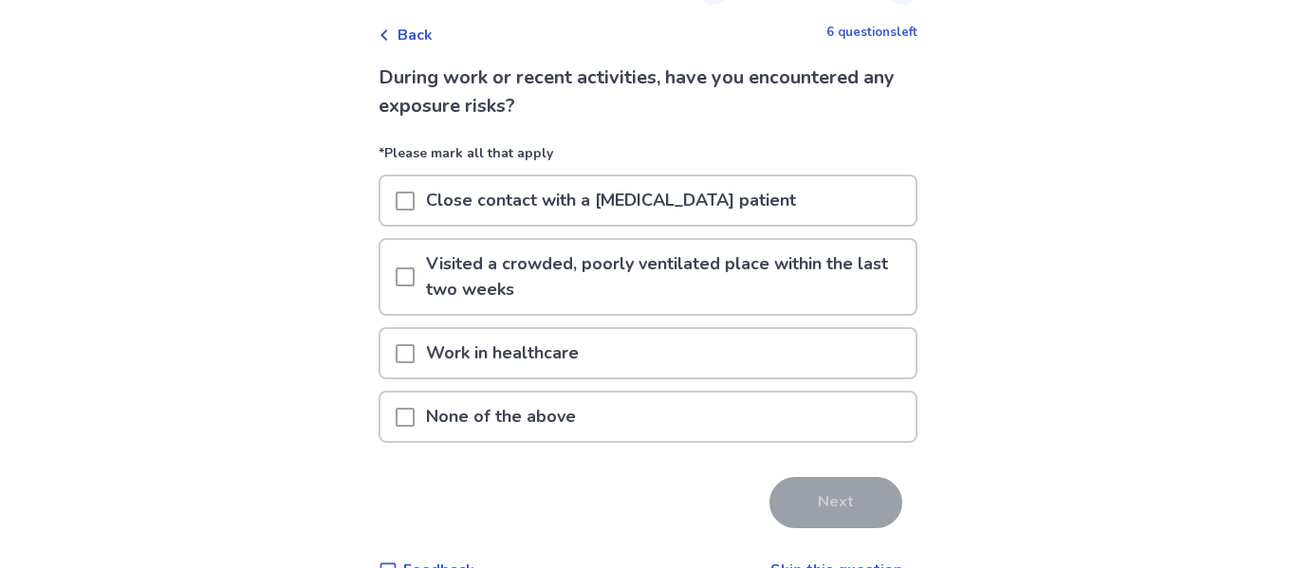
scroll to position [124, 0]
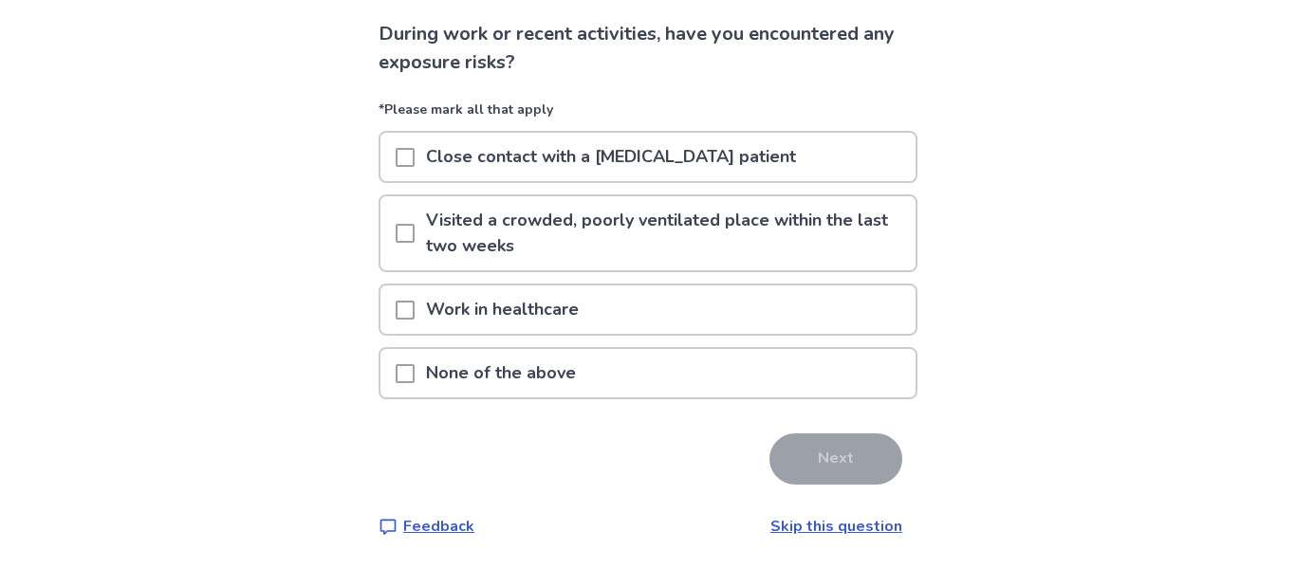
click at [820, 381] on div "None of the above" at bounding box center [648, 373] width 535 height 48
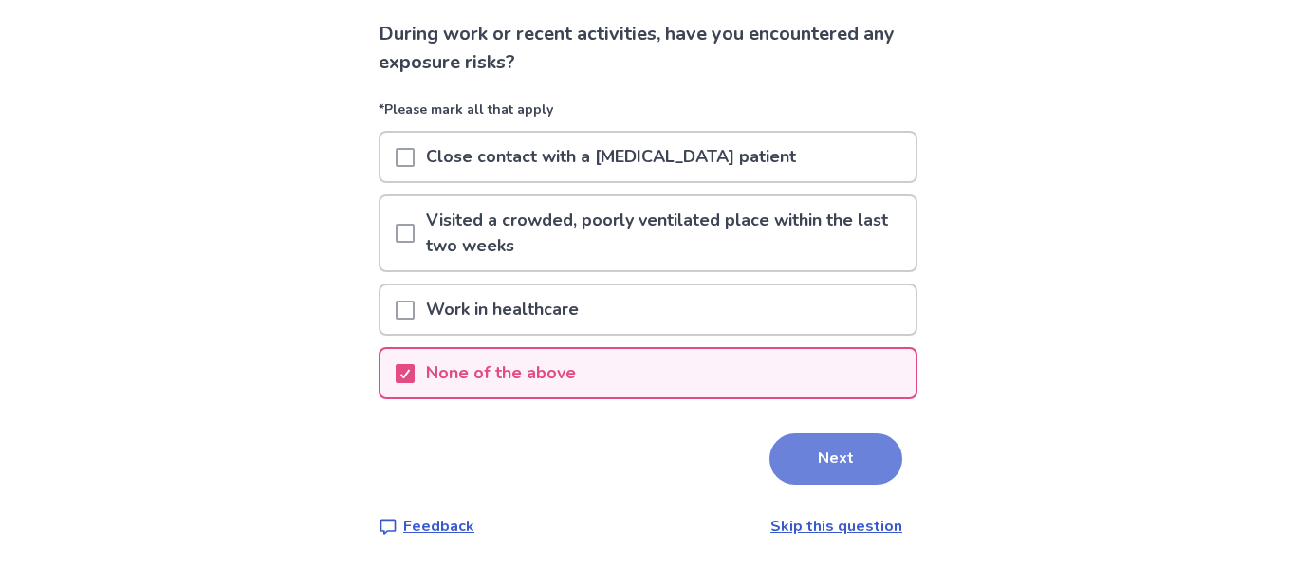
click at [843, 482] on button "Next" at bounding box center [836, 459] width 133 height 51
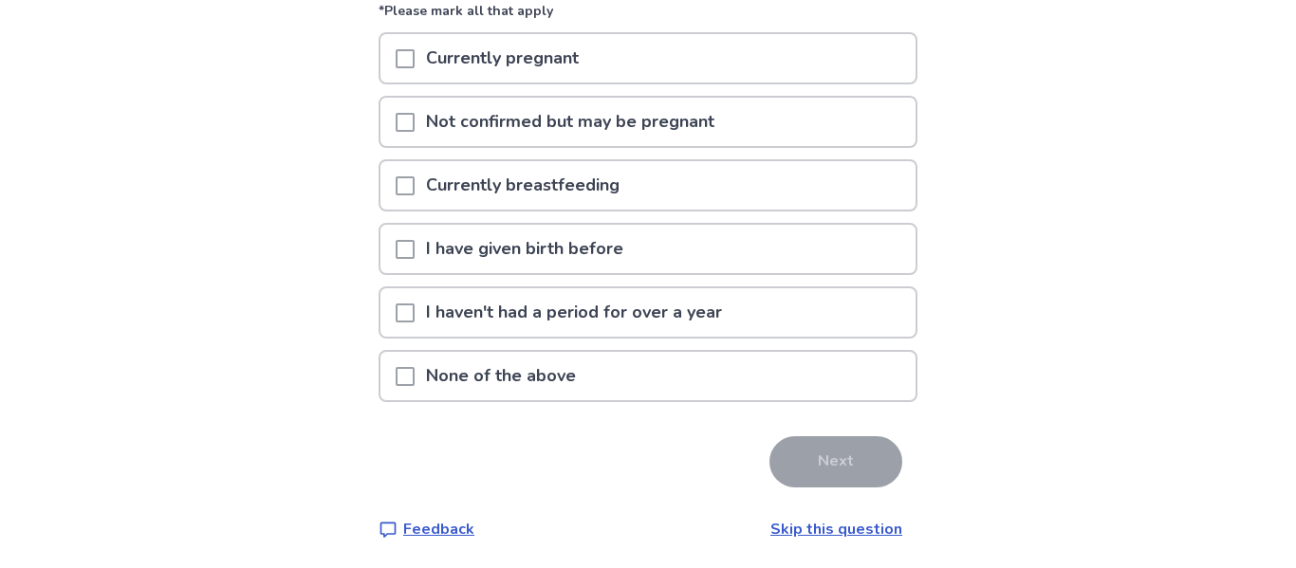
scroll to position [226, 0]
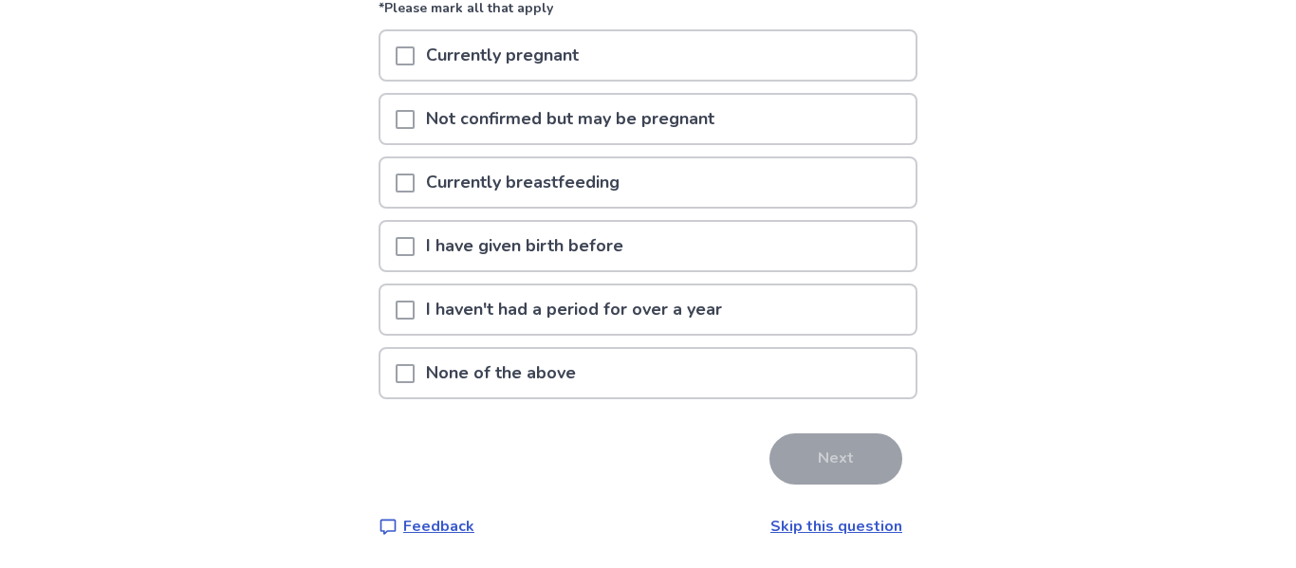
click at [761, 363] on div "None of the above" at bounding box center [648, 373] width 535 height 48
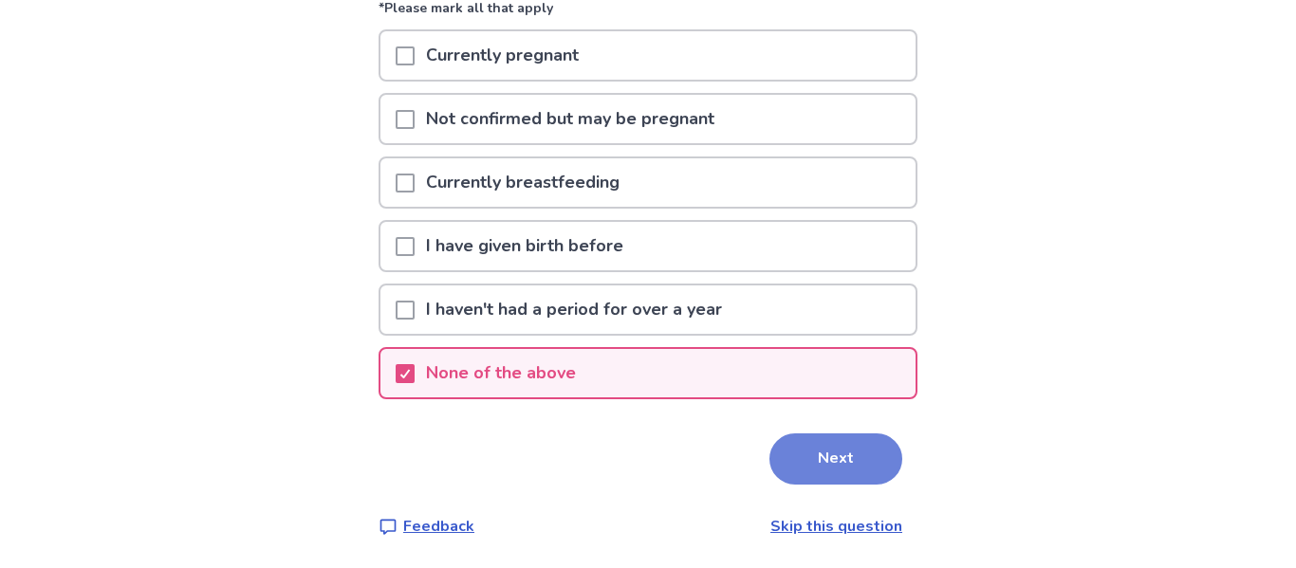
click at [825, 465] on button "Next" at bounding box center [836, 459] width 133 height 51
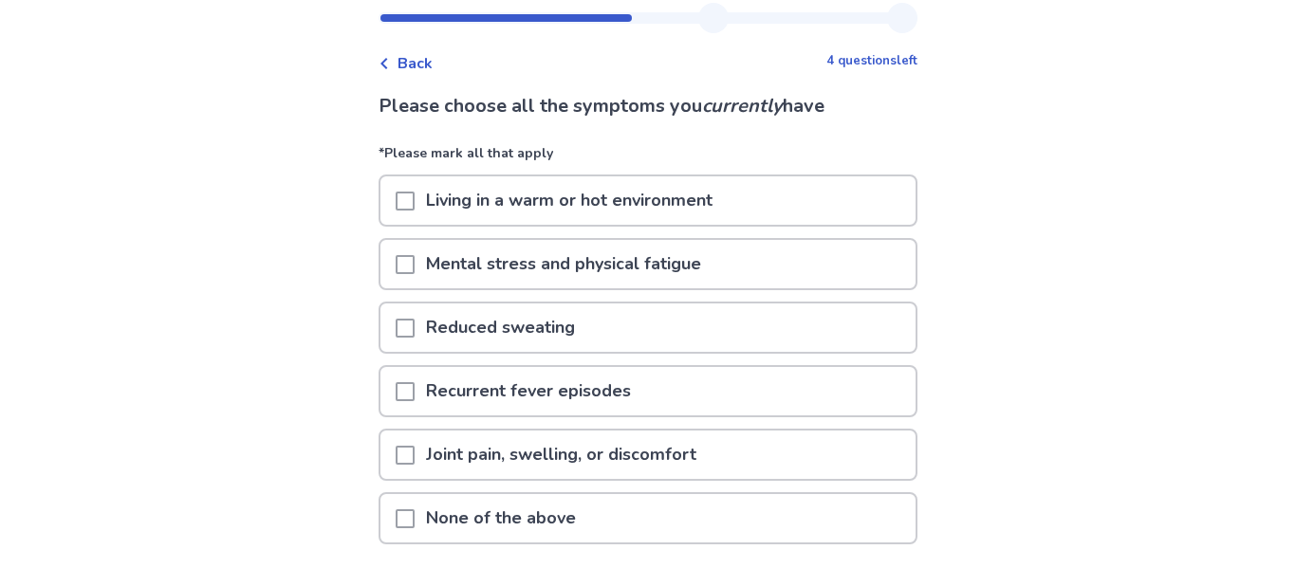
scroll to position [57, 0]
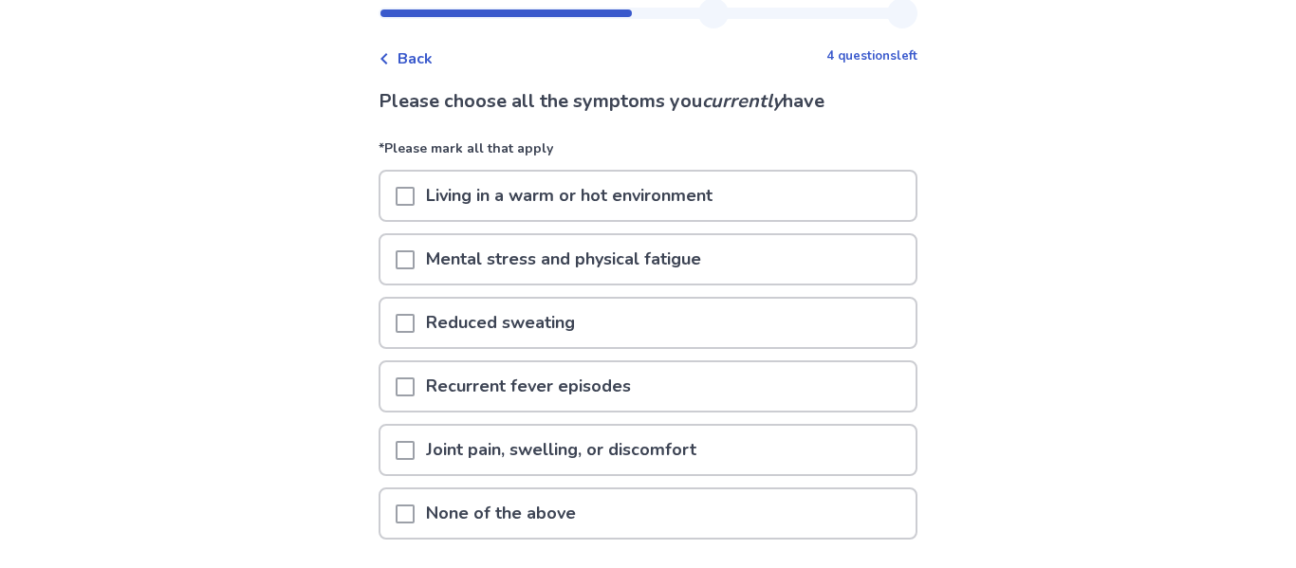
click at [721, 202] on p "Living in a warm or hot environment" at bounding box center [569, 196] width 309 height 48
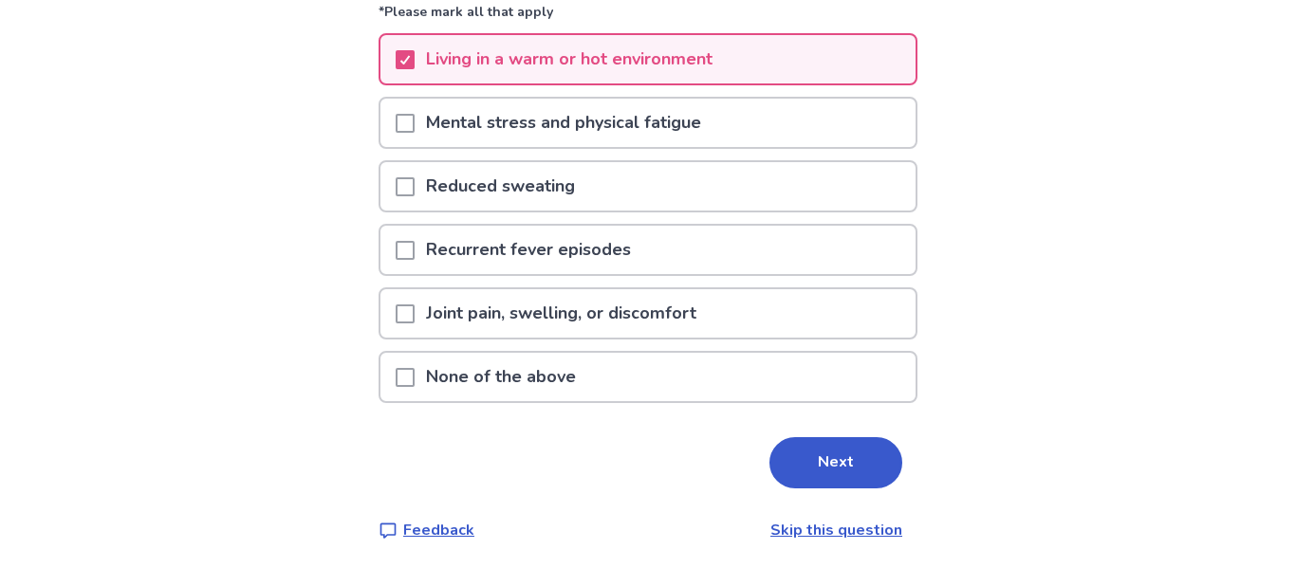
scroll to position [197, 0]
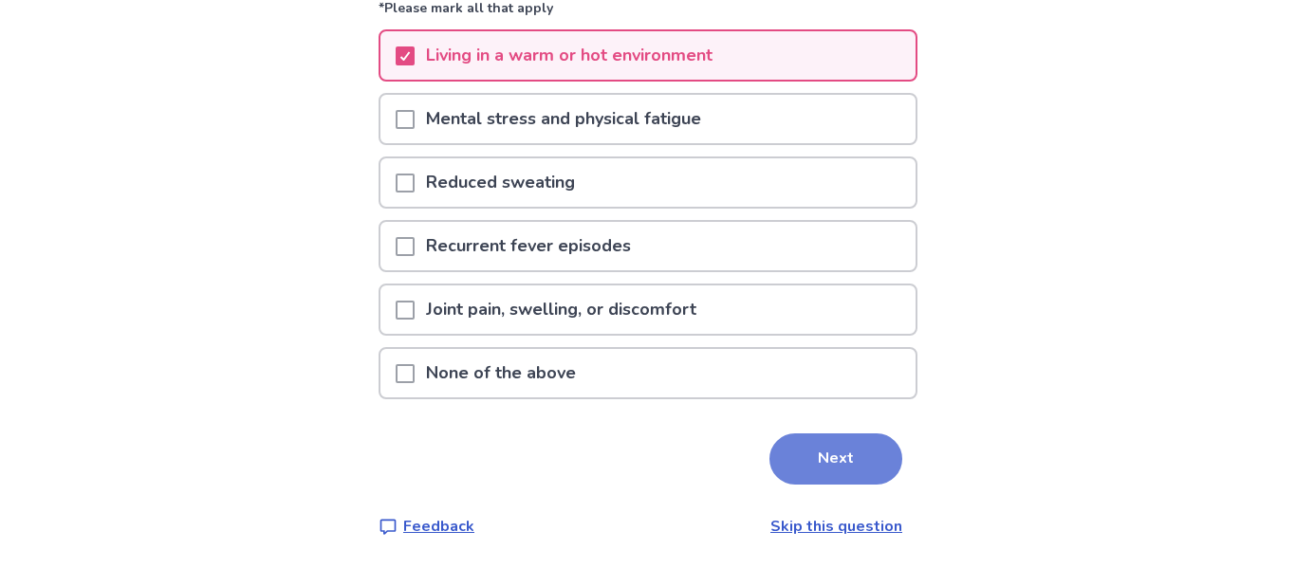
click at [849, 467] on button "Next" at bounding box center [836, 459] width 133 height 51
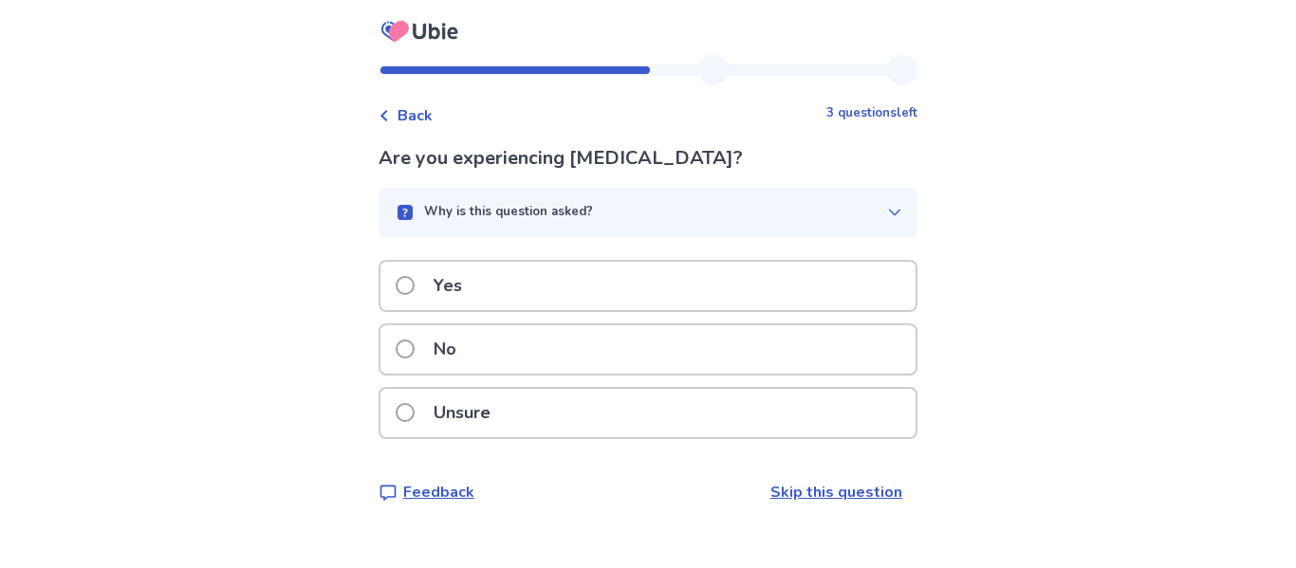
click at [430, 334] on label "No" at bounding box center [432, 349] width 72 height 48
click at [432, 274] on label "Yes" at bounding box center [435, 286] width 78 height 48
click at [440, 289] on p "Yes" at bounding box center [447, 286] width 51 height 48
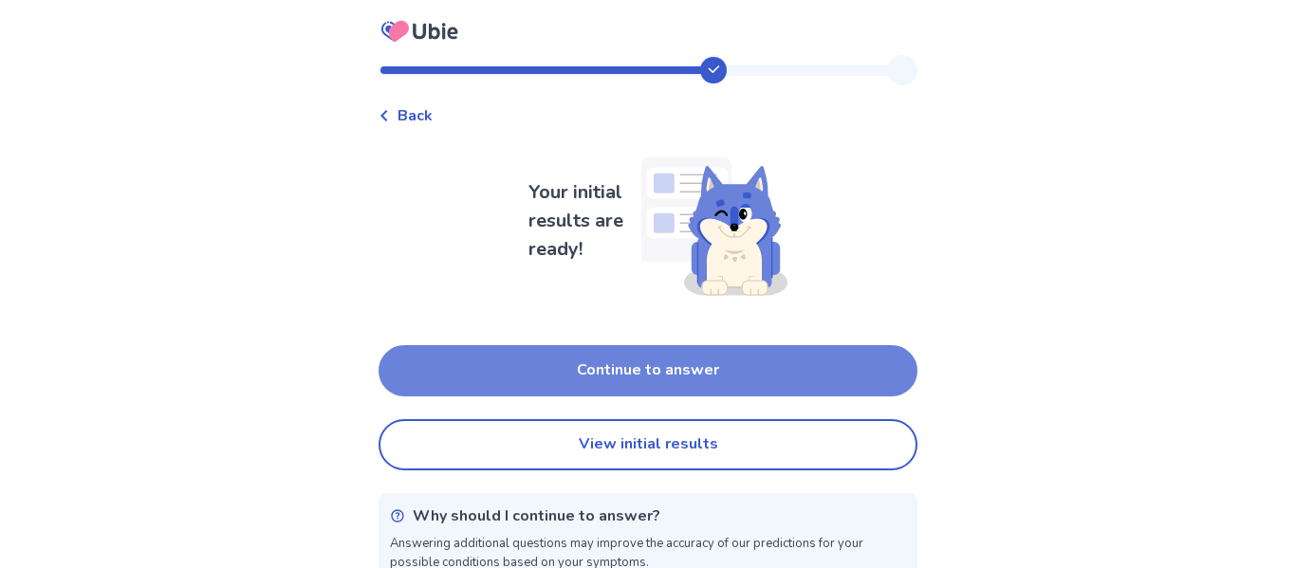
click at [813, 368] on button "Continue to answer" at bounding box center [648, 370] width 539 height 51
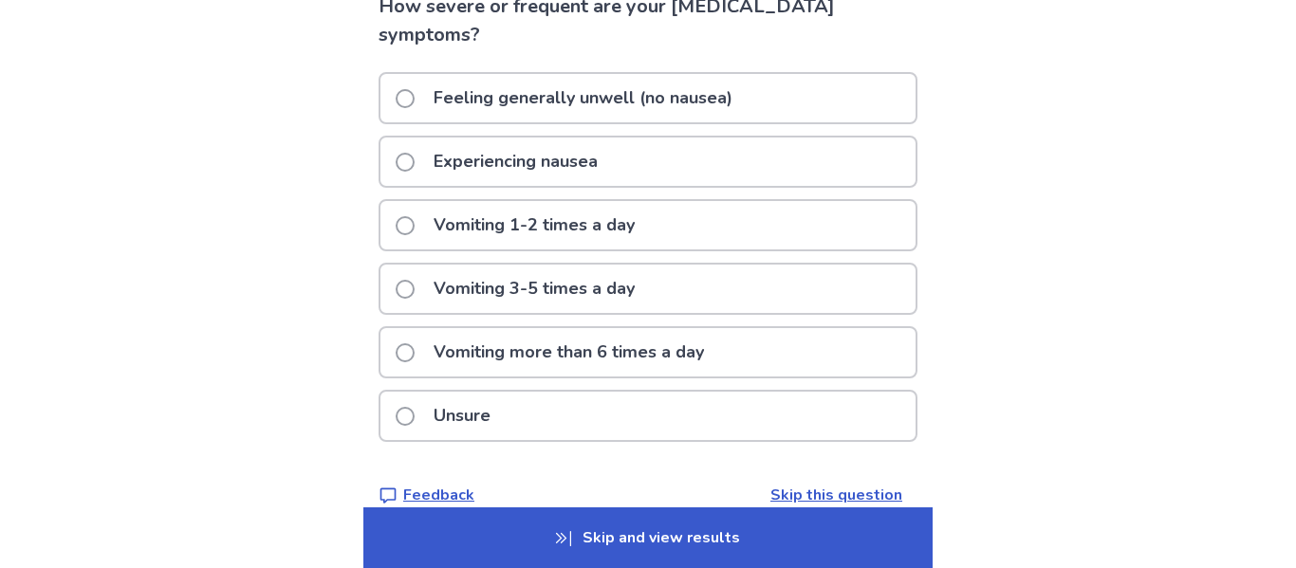
scroll to position [158, 0]
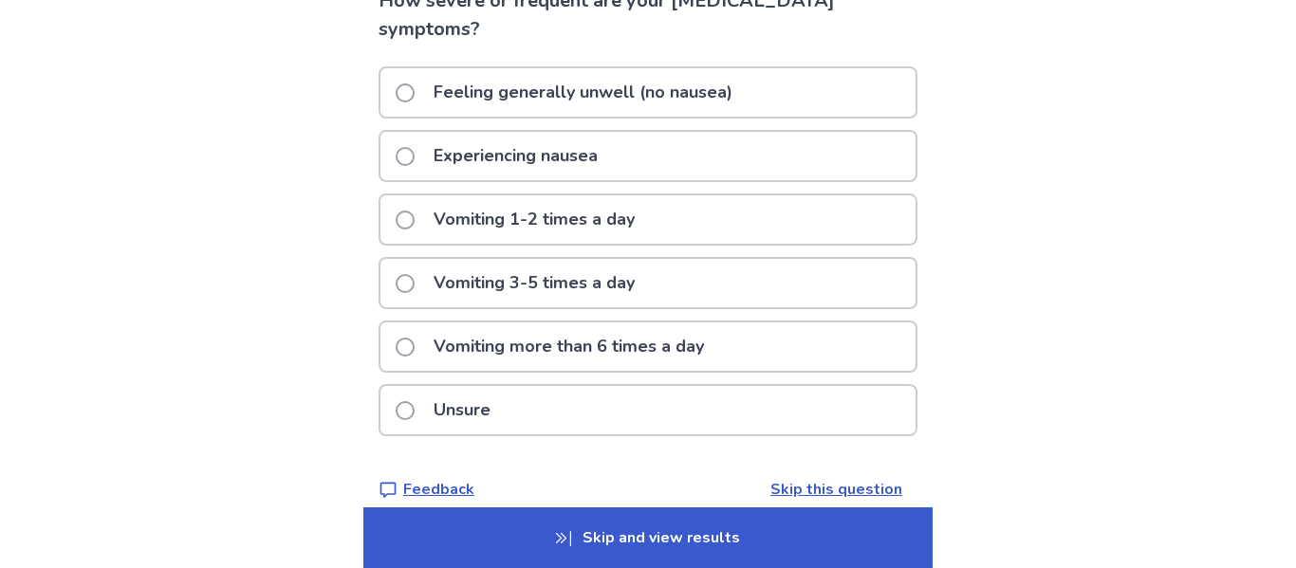
click at [750, 531] on p "Skip and view results" at bounding box center [647, 538] width 569 height 61
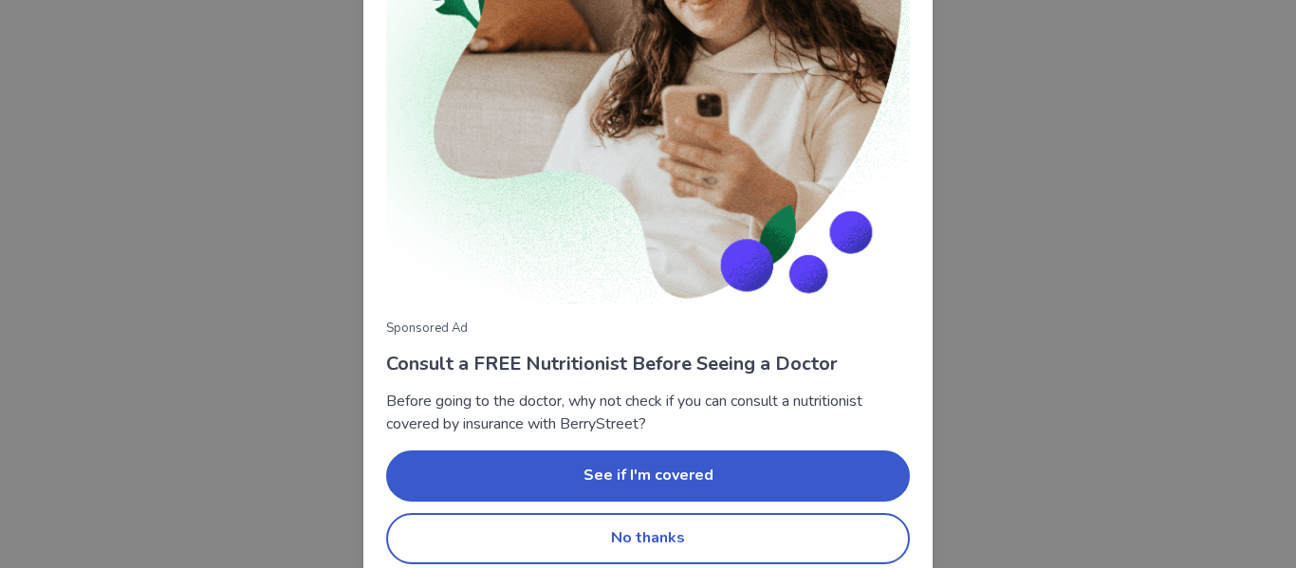
scroll to position [262, 0]
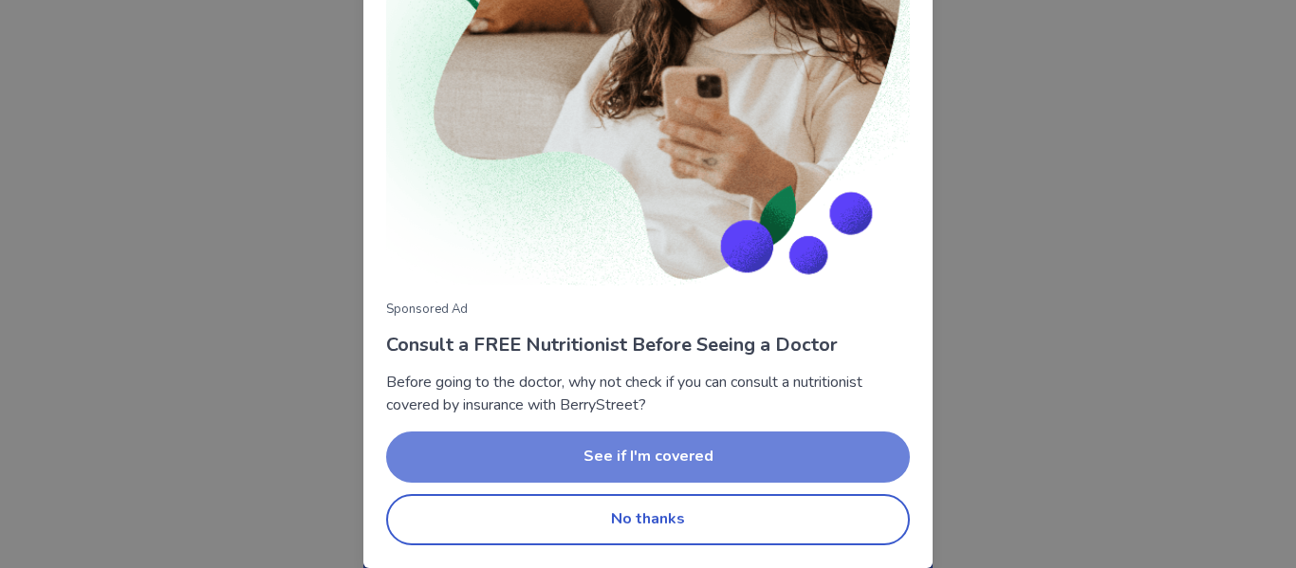
click at [746, 455] on button "See if I'm covered" at bounding box center [648, 457] width 524 height 51
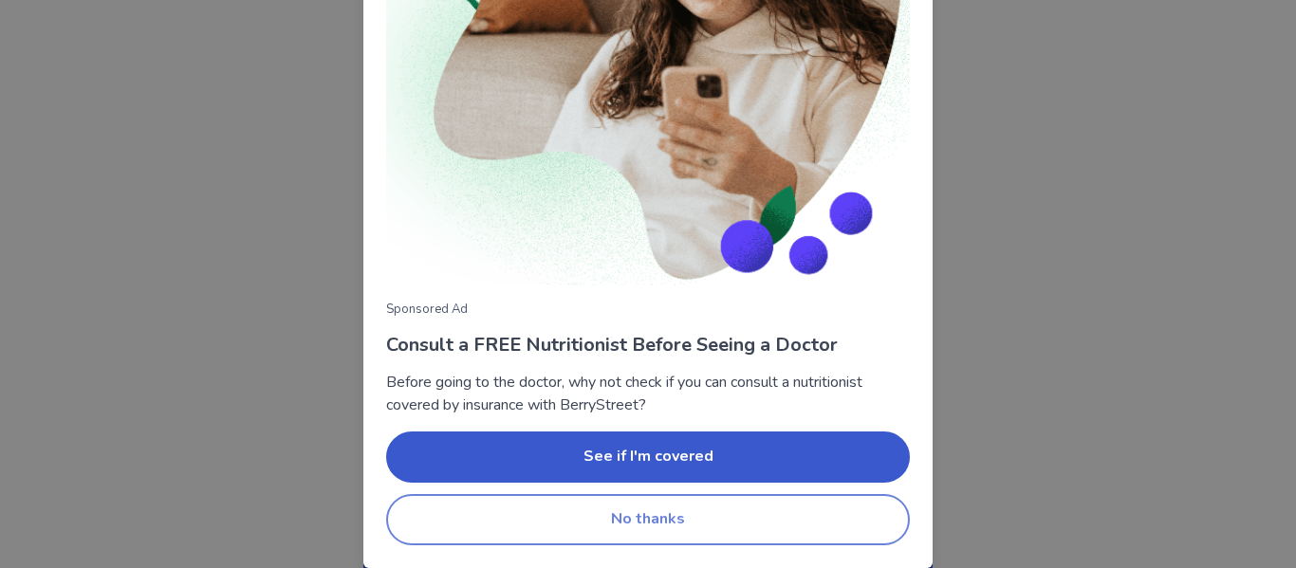
click at [707, 498] on button "No thanks" at bounding box center [648, 519] width 524 height 51
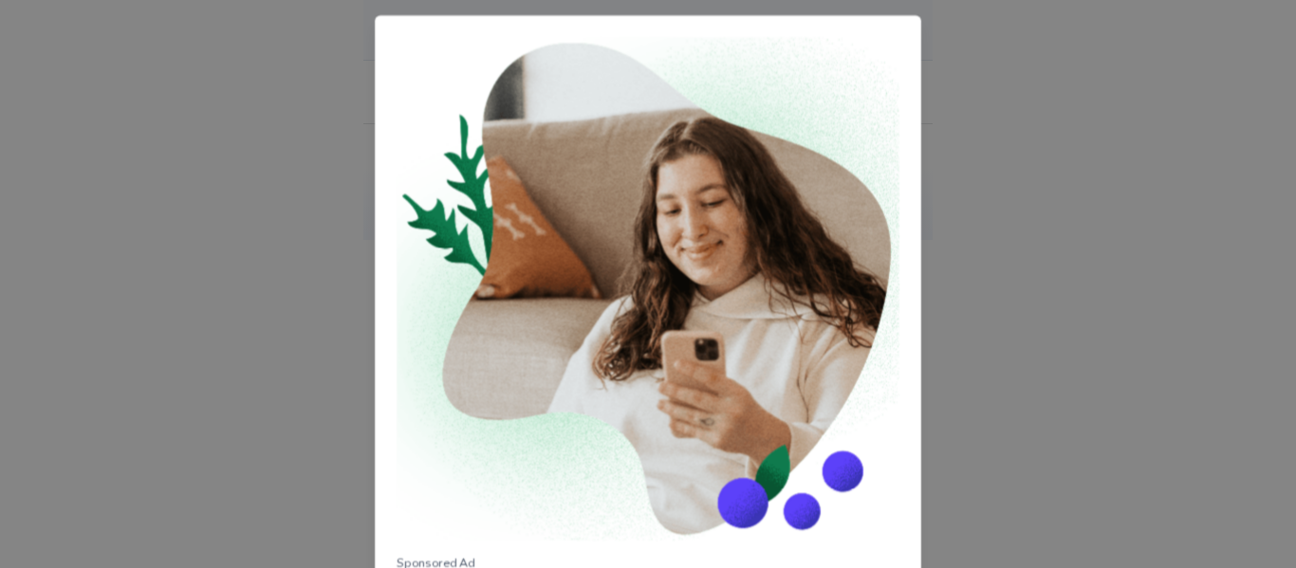
scroll to position [199, 0]
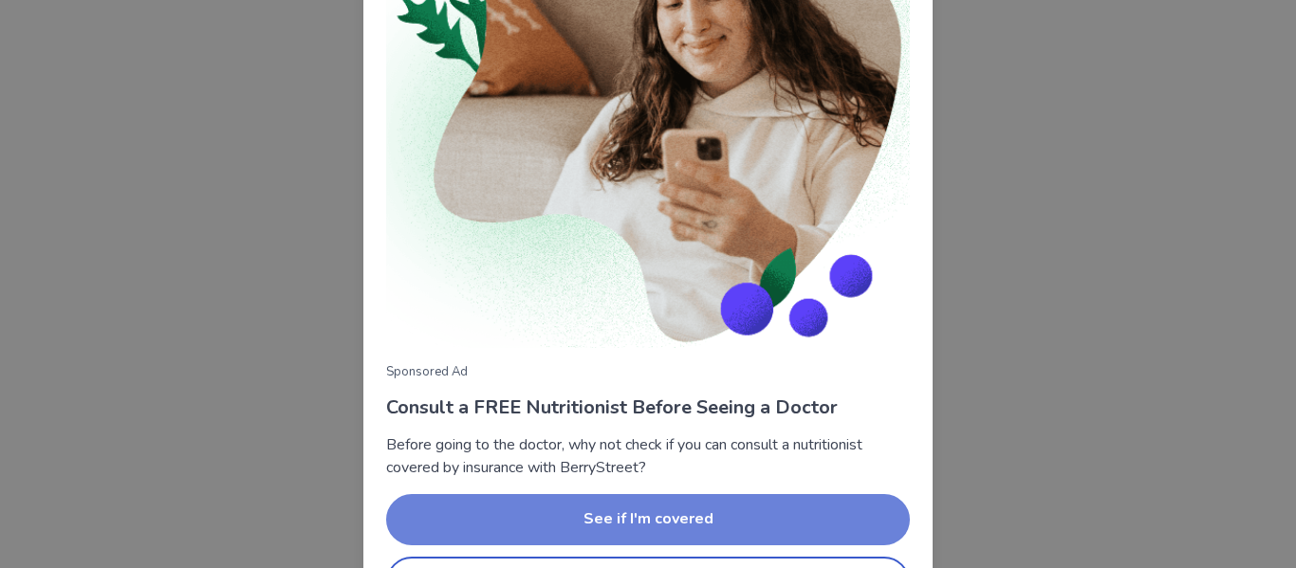
click at [458, 504] on button "See if I'm covered" at bounding box center [648, 519] width 524 height 51
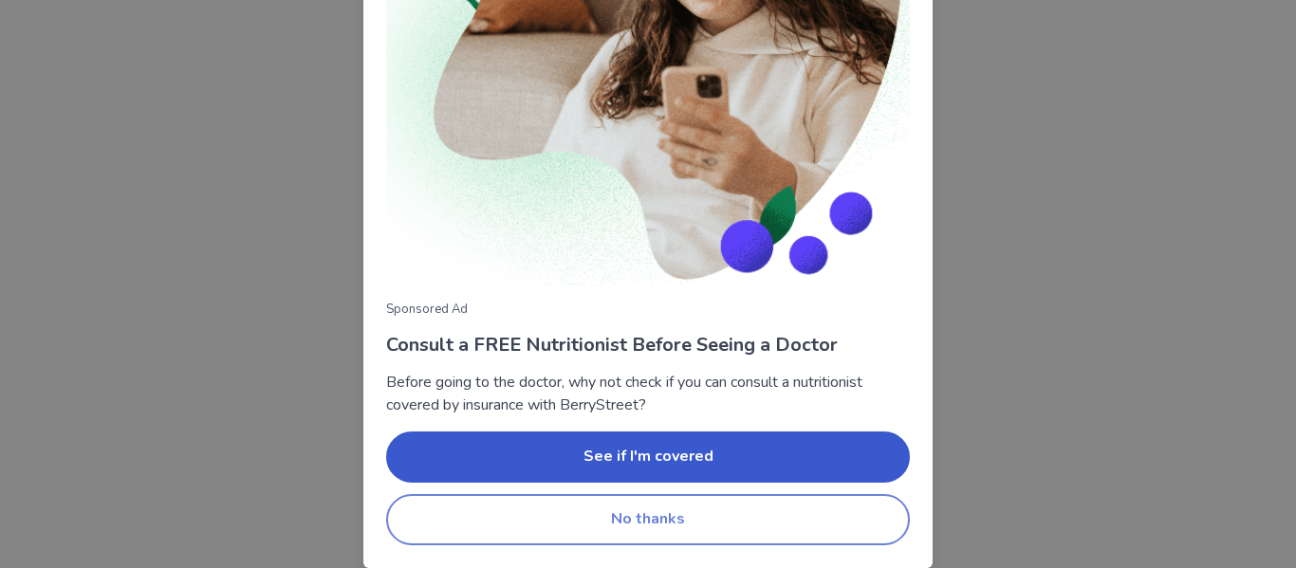
click at [490, 510] on button "No thanks" at bounding box center [648, 519] width 524 height 51
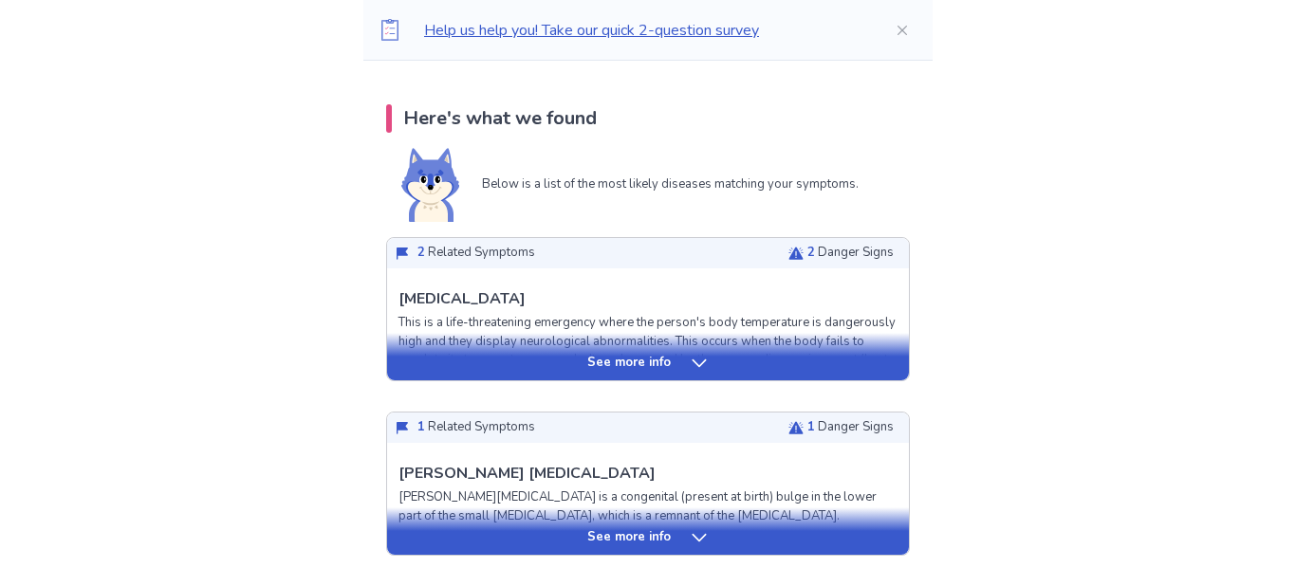
scroll to position [372, 0]
